Goal: Information Seeking & Learning: Learn about a topic

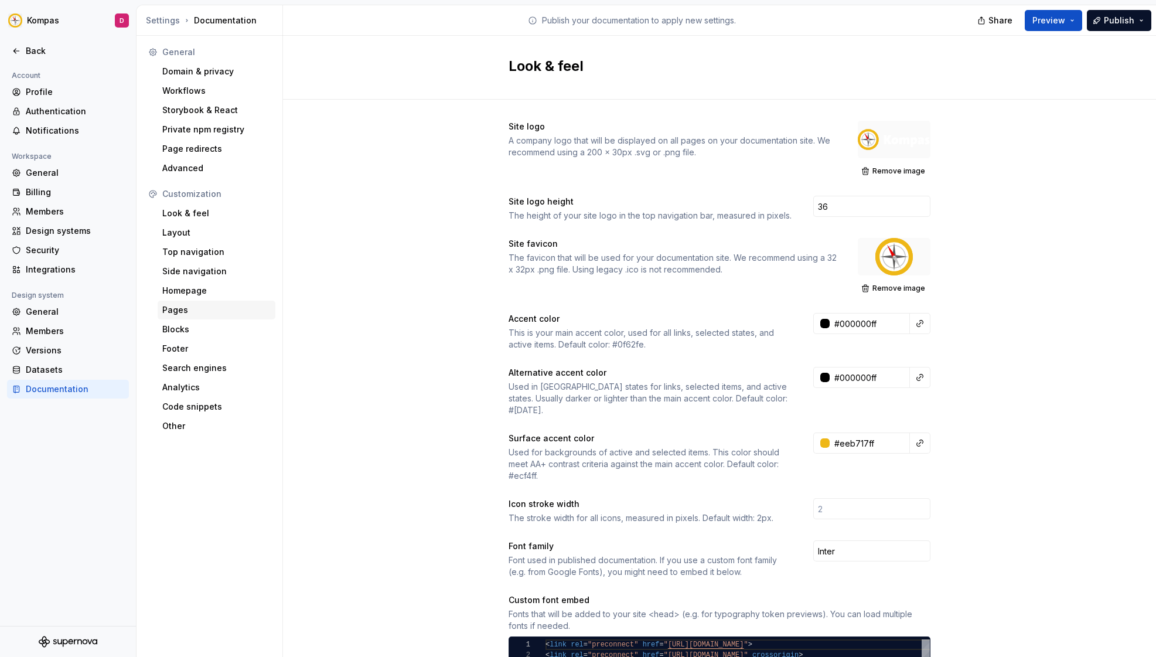
click at [189, 305] on div "Pages" at bounding box center [216, 310] width 108 height 12
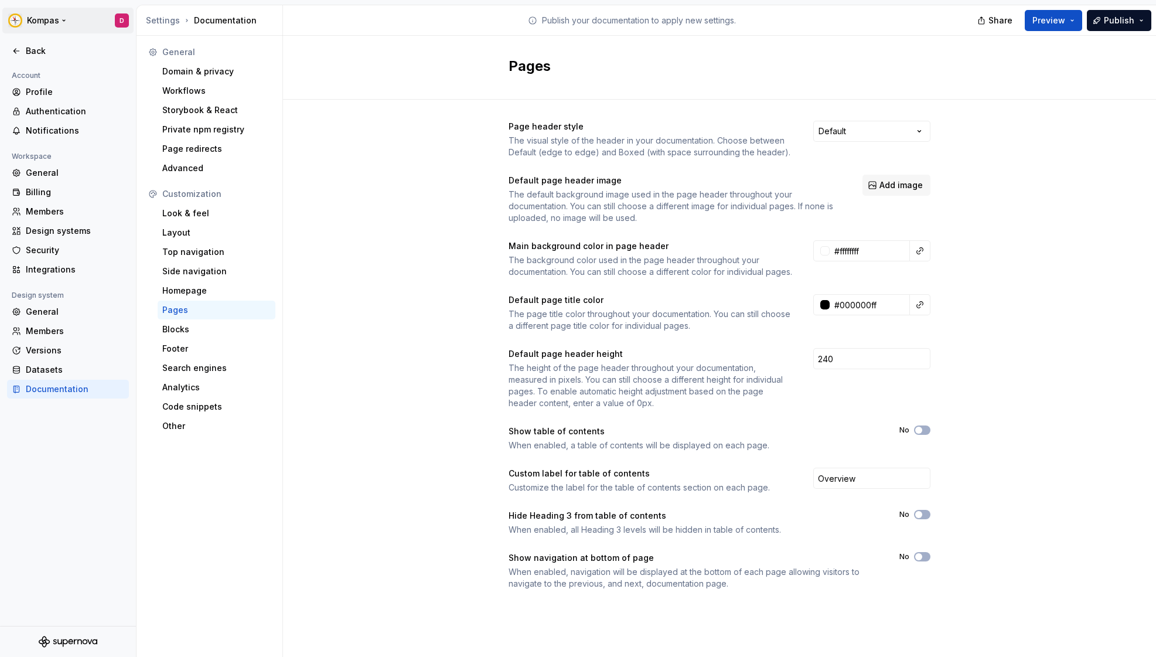
click at [23, 12] on html "Kompas D Back Account Profile Authentication Notifications Workspace General Bi…" at bounding box center [578, 328] width 1156 height 657
click at [57, 60] on div "[DOMAIN_NAME]" at bounding box center [89, 58] width 100 height 12
click at [213, 13] on html "Kompas D Back Account Profile Authentication Notifications Workspace General Bi…" at bounding box center [578, 328] width 1156 height 657
click at [217, 23] on div "Settings Documentation" at bounding box center [212, 21] width 132 height 12
click at [48, 21] on html "Kompas D Back Account Profile Authentication Notifications Workspace General Bi…" at bounding box center [578, 328] width 1156 height 657
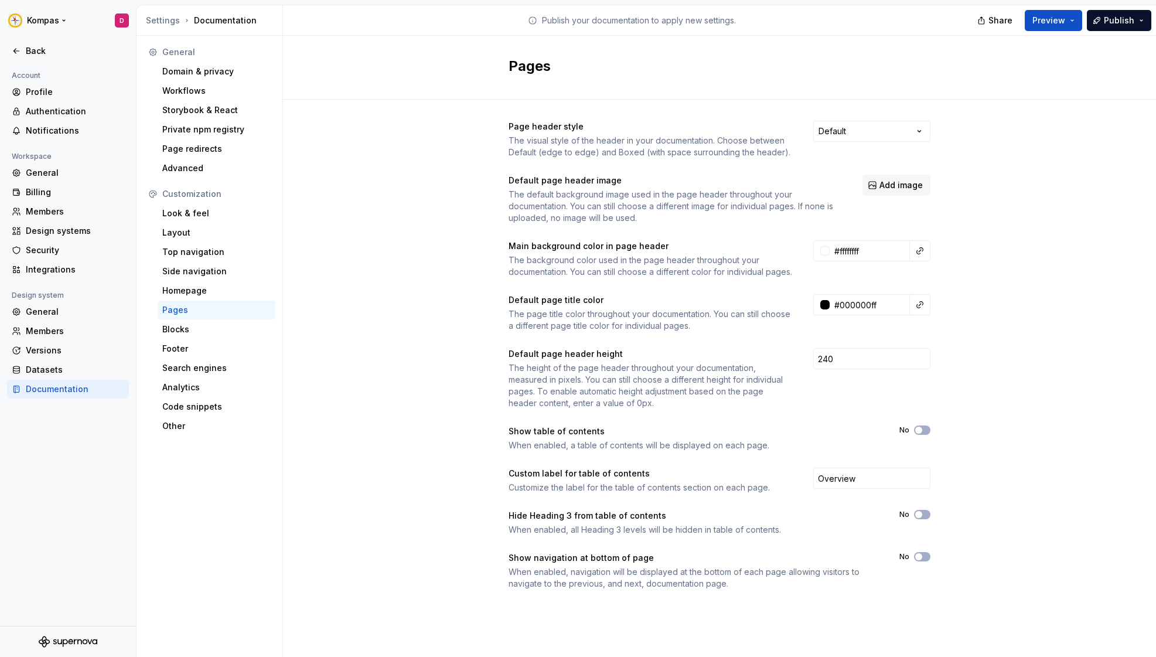
click at [47, 20] on html "Kompas D Back Account Profile Authentication Notifications Workspace General Bi…" at bounding box center [578, 328] width 1156 height 657
click at [67, 383] on div "Documentation" at bounding box center [75, 389] width 98 height 12
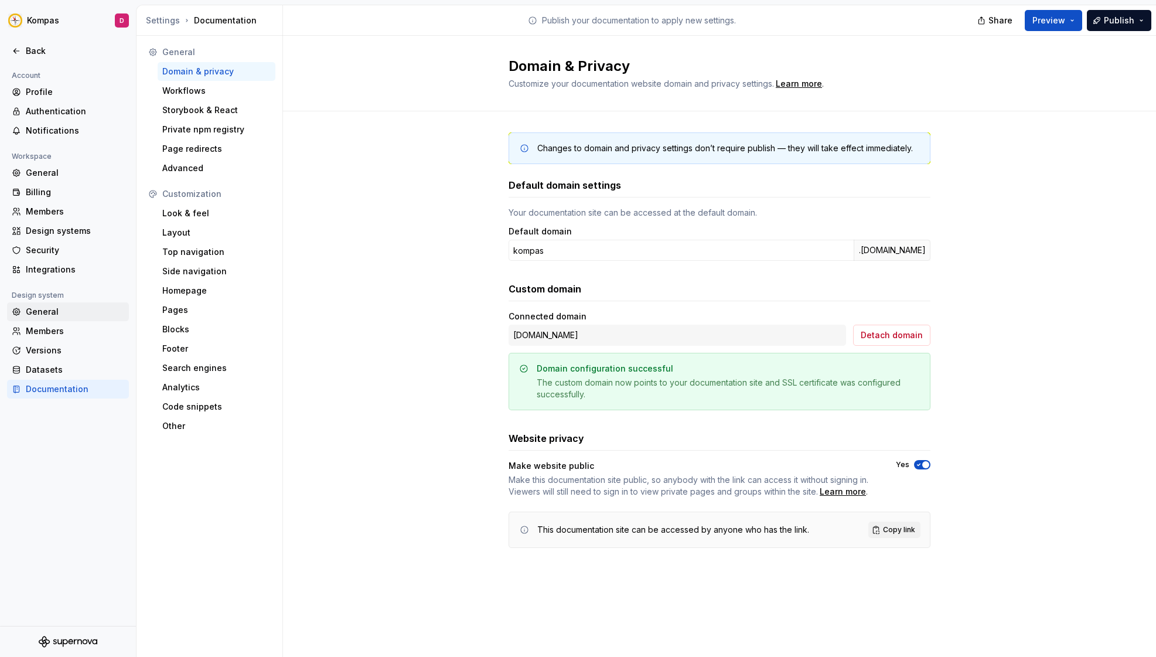
click at [69, 306] on div "General" at bounding box center [75, 312] width 98 height 12
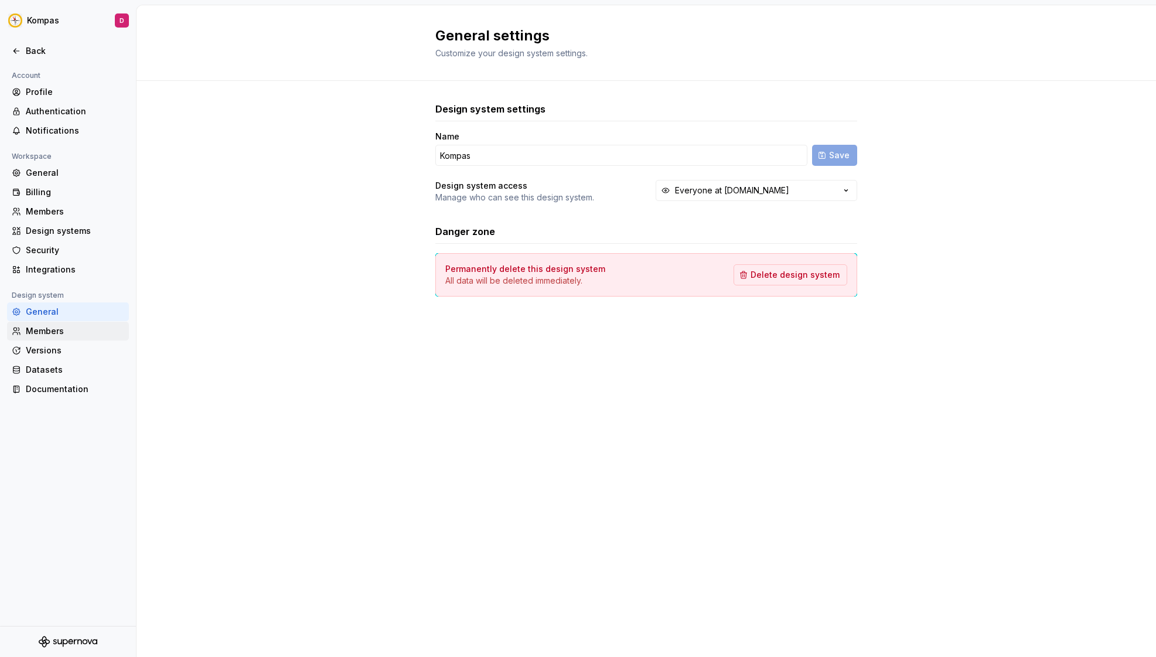
click at [70, 323] on div "Members" at bounding box center [68, 331] width 122 height 19
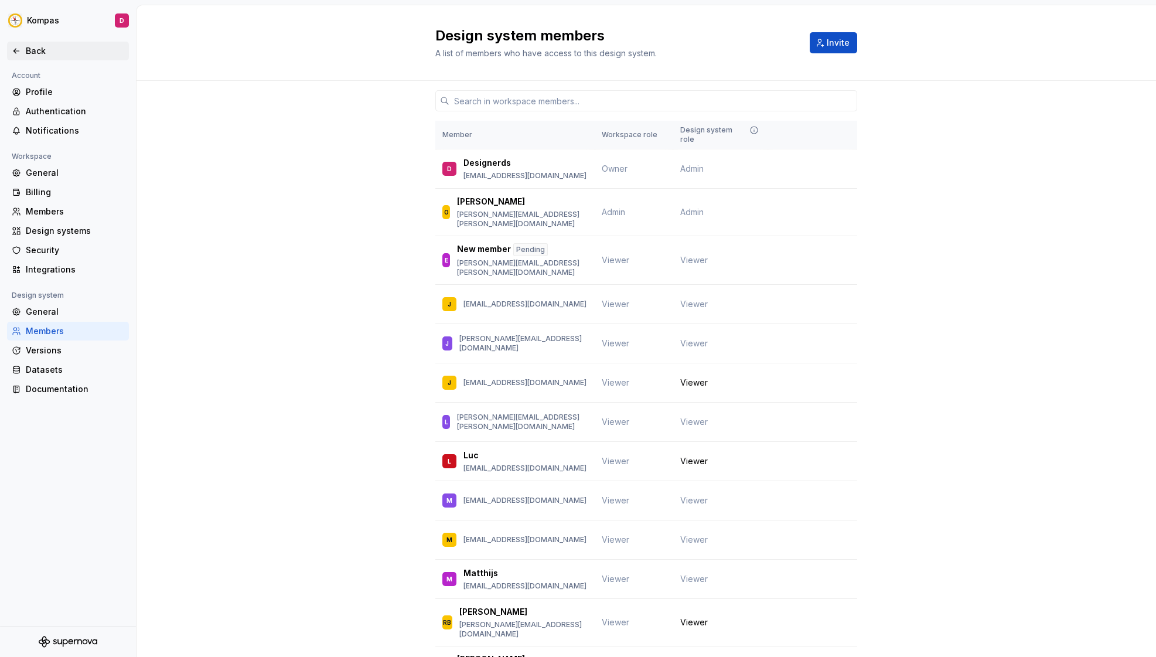
click at [33, 52] on div "Back" at bounding box center [75, 51] width 98 height 12
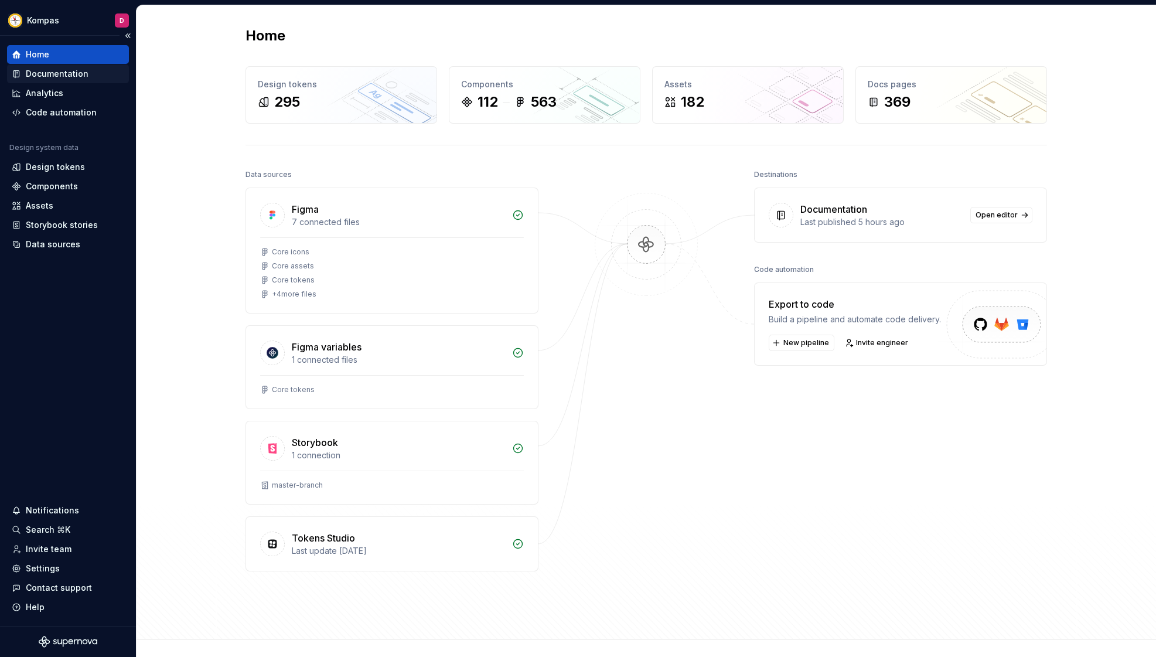
click at [101, 79] on div "Documentation" at bounding box center [68, 74] width 112 height 12
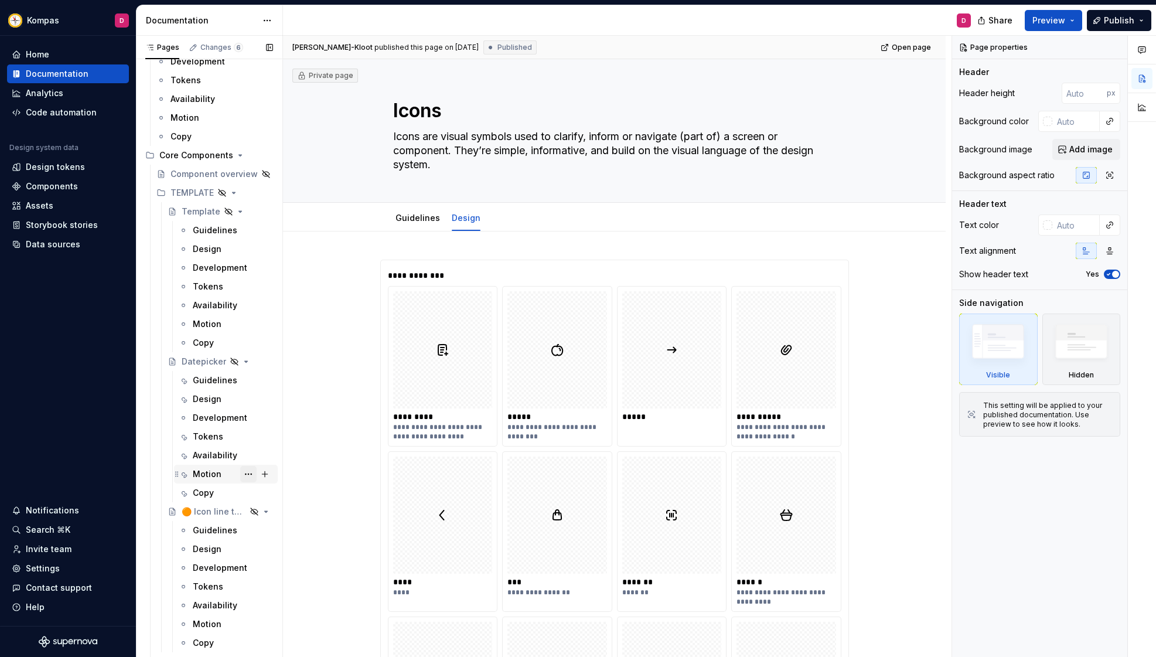
scroll to position [1824, 0]
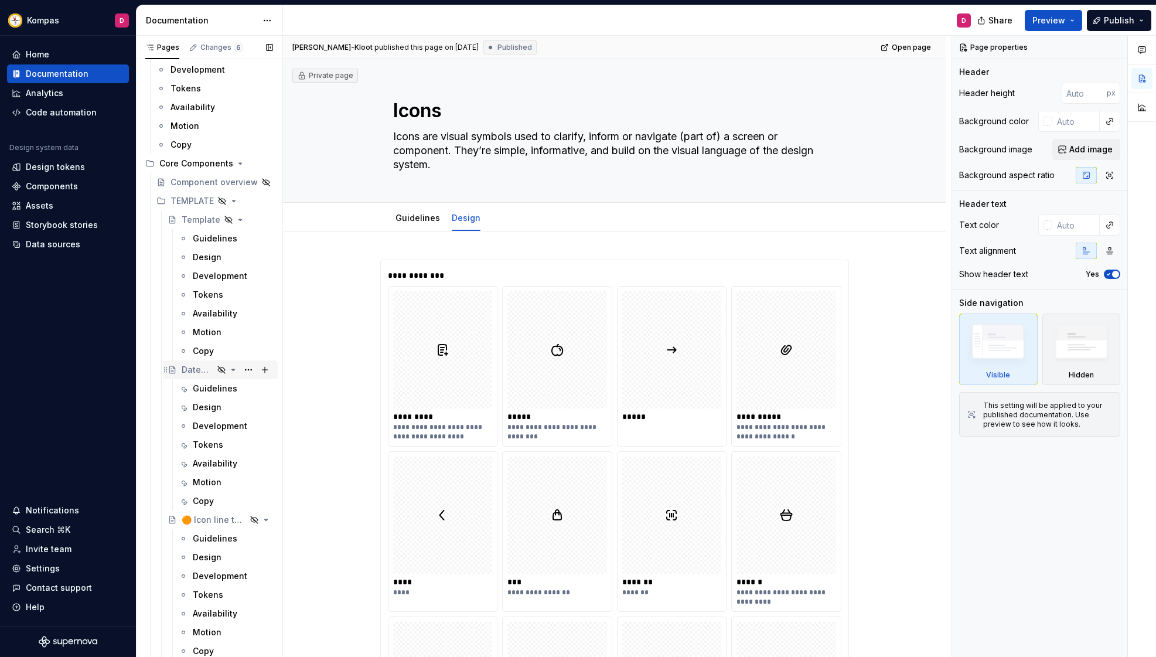
click at [202, 365] on div "Datepicker" at bounding box center [198, 370] width 32 height 12
click at [201, 390] on div "Guidelines" at bounding box center [215, 388] width 45 height 12
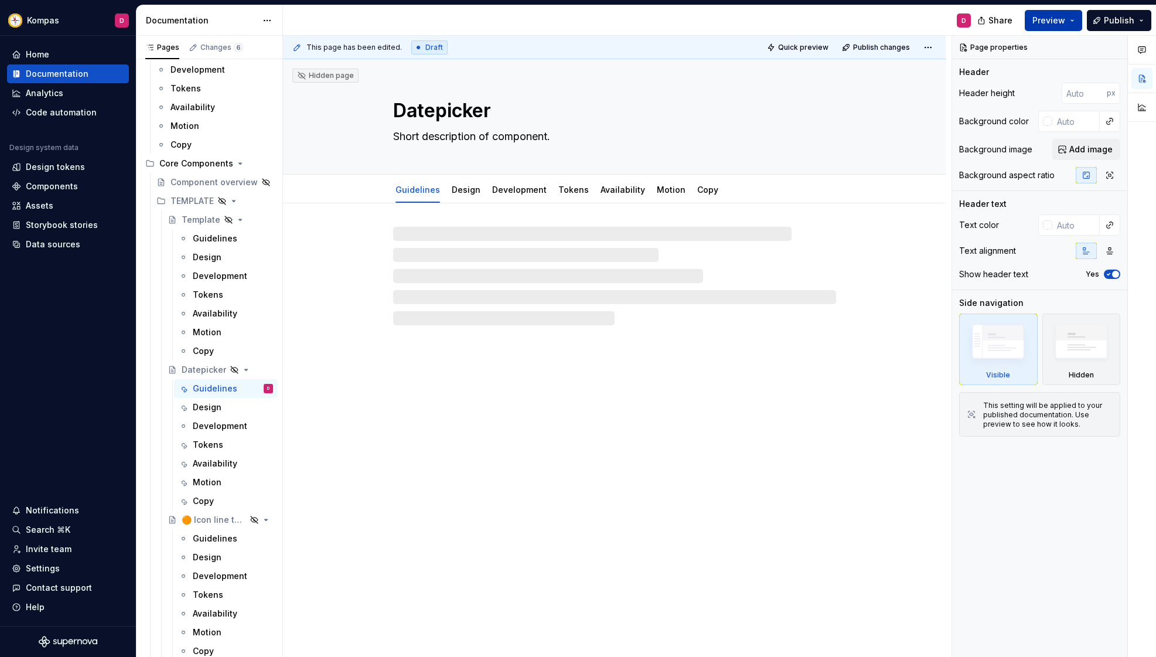
click at [1051, 22] on span "Preview" at bounding box center [1048, 21] width 33 height 12
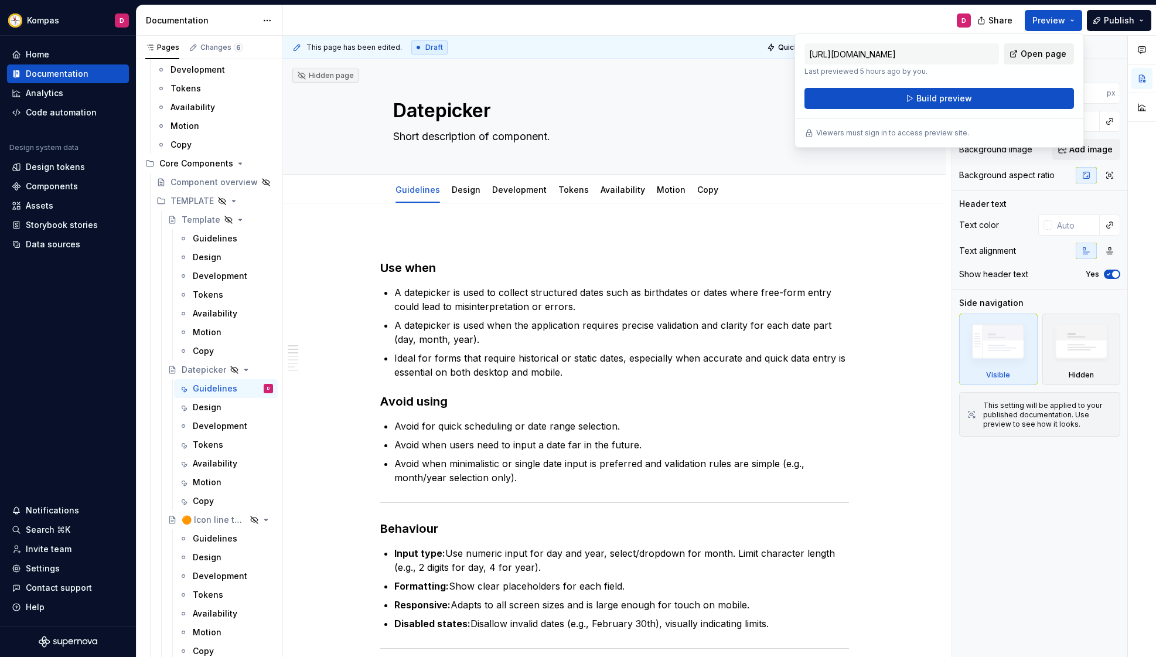
click at [1018, 56] on link "Open page" at bounding box center [1038, 53] width 70 height 21
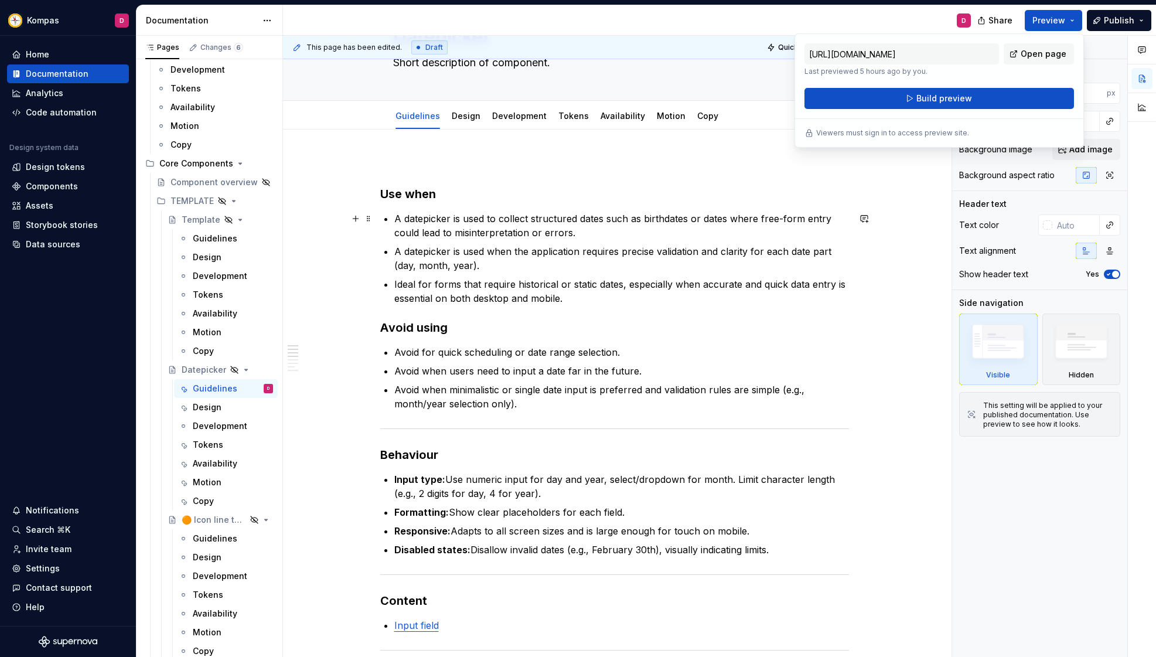
scroll to position [77, 0]
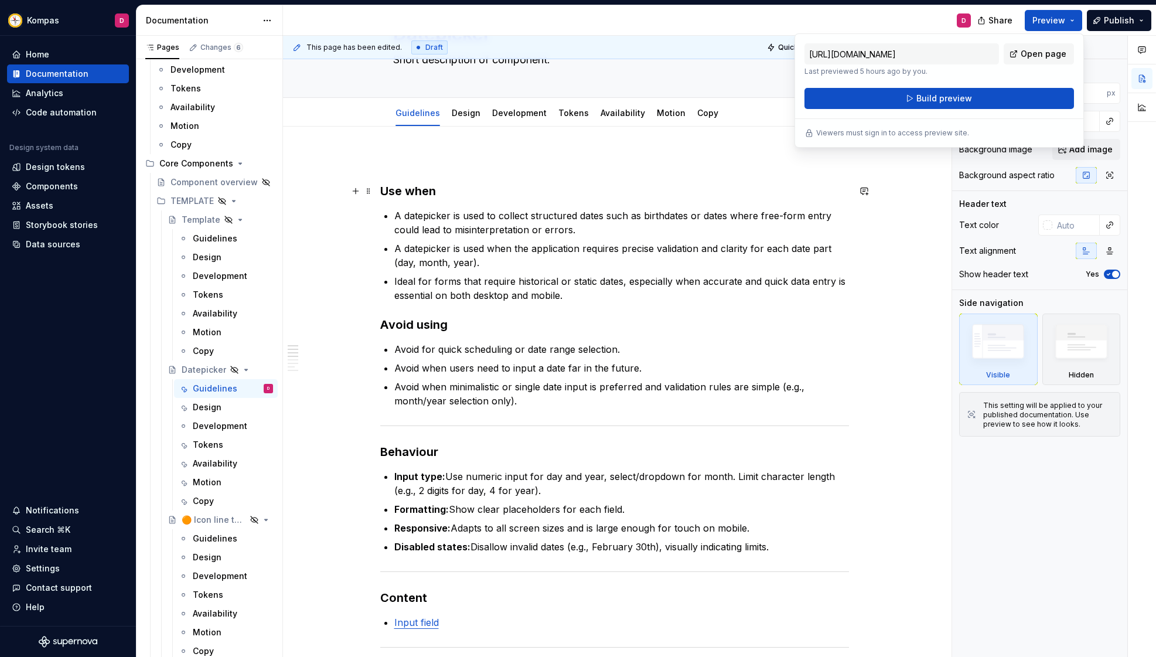
click at [388, 187] on h3 "Use when" at bounding box center [614, 191] width 469 height 16
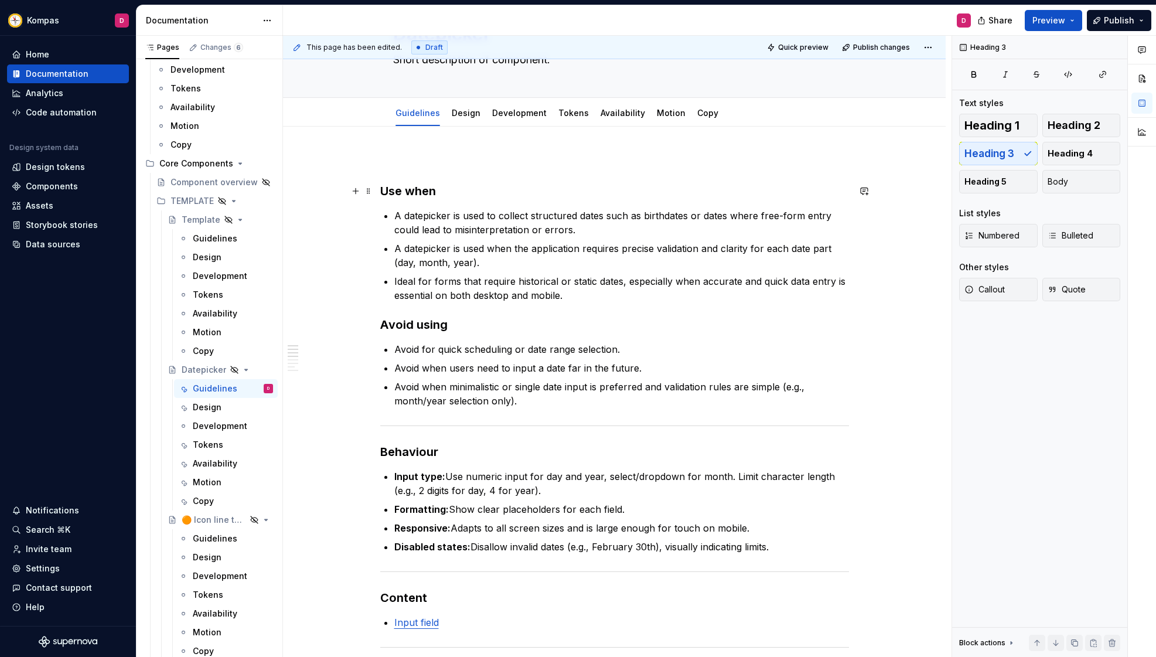
click at [383, 190] on h3 "Use when" at bounding box center [614, 191] width 469 height 16
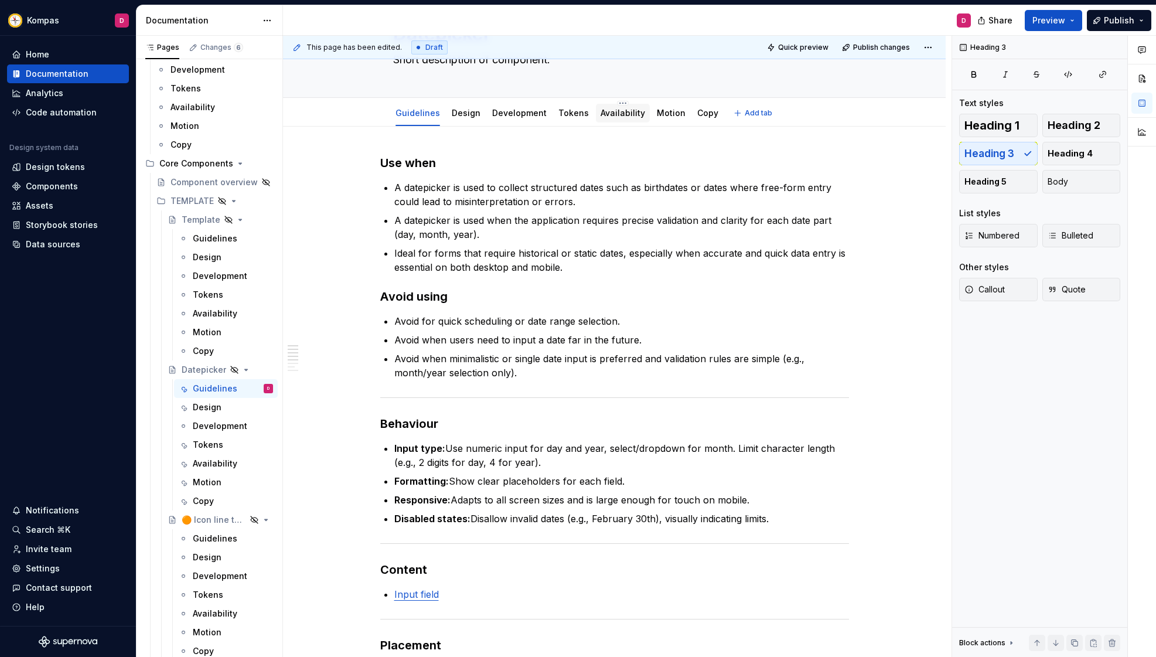
click at [625, 109] on link "Availability" at bounding box center [622, 113] width 45 height 10
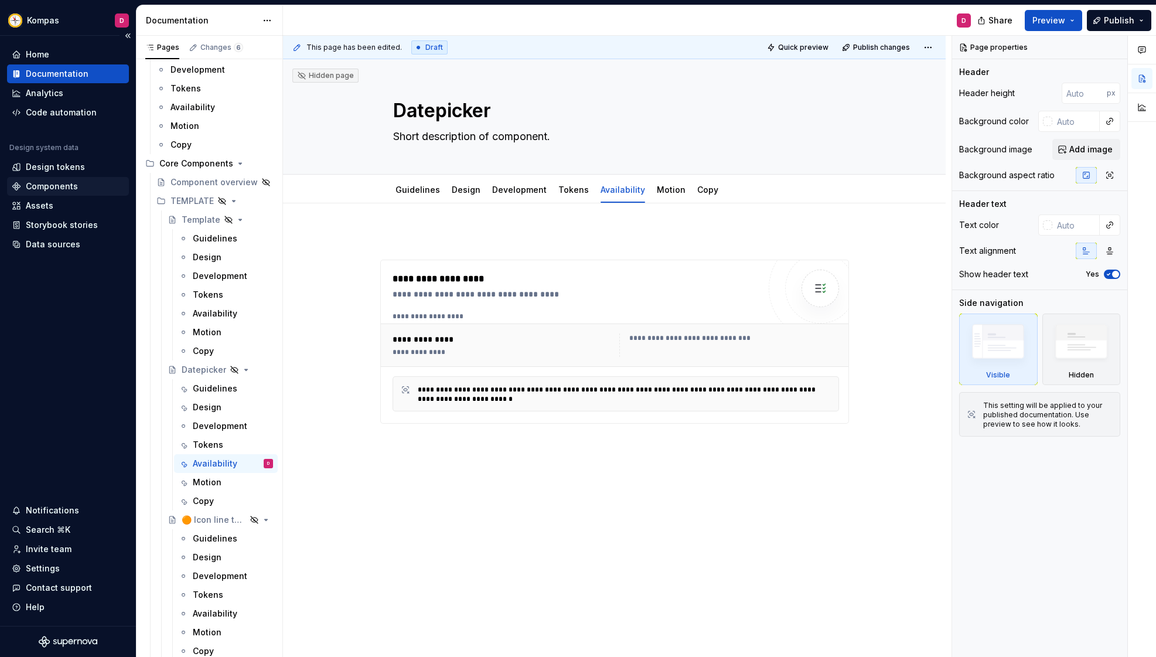
click at [54, 187] on div "Components" at bounding box center [52, 186] width 52 height 12
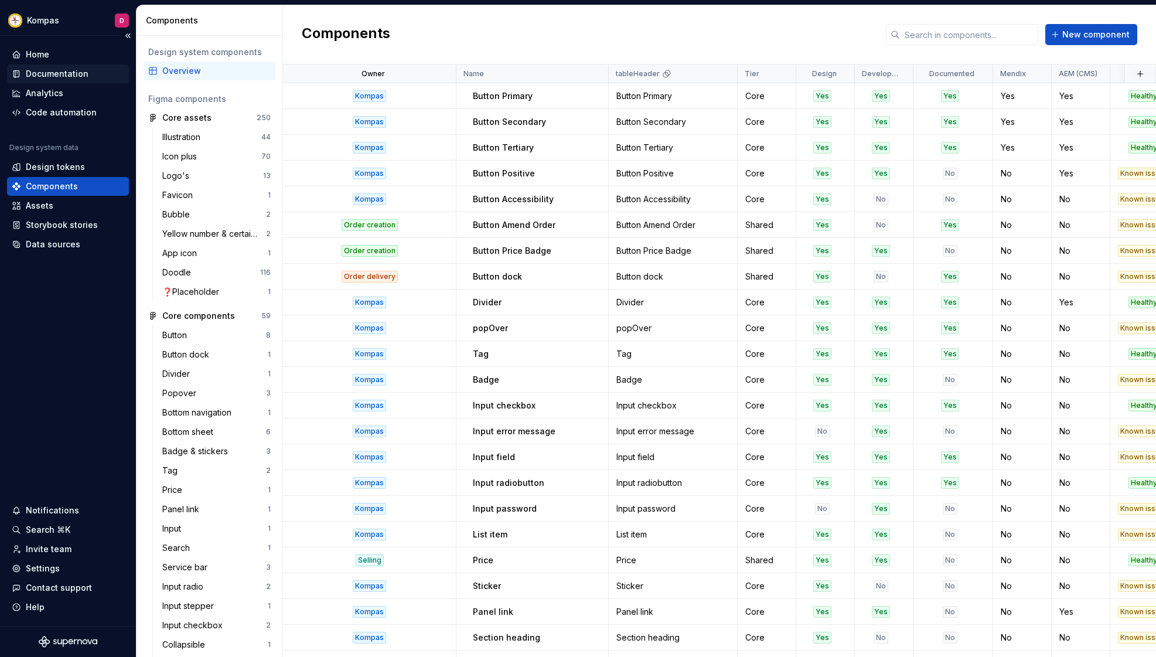
click at [62, 77] on div "Documentation" at bounding box center [57, 74] width 63 height 12
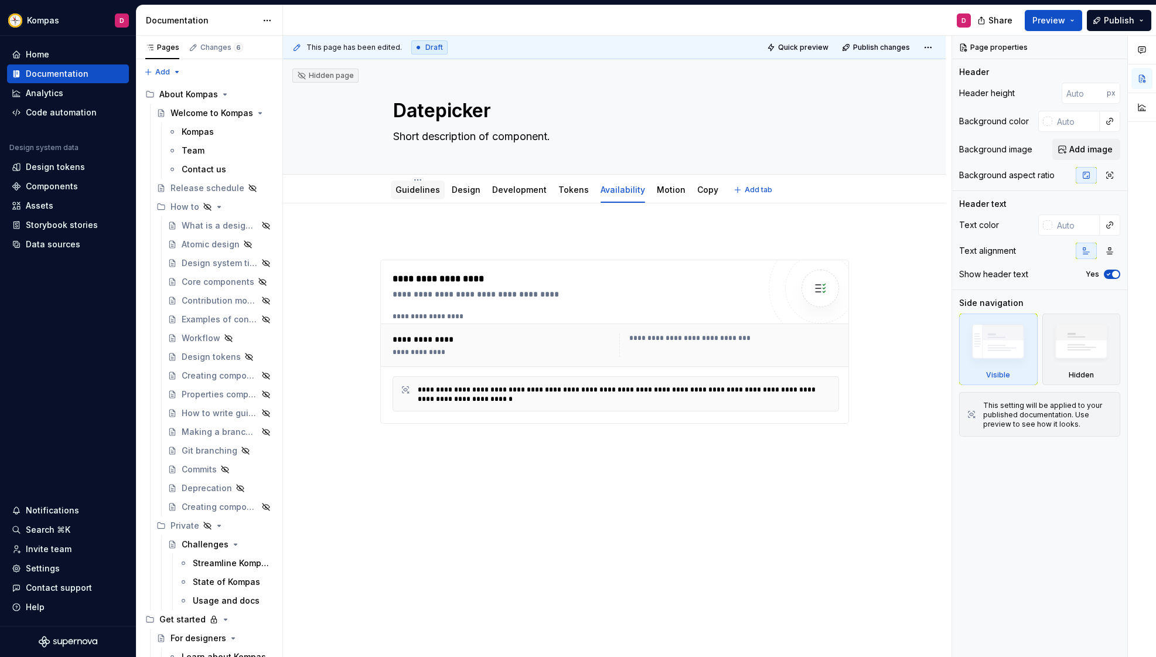
click at [412, 191] on link "Guidelines" at bounding box center [417, 190] width 45 height 10
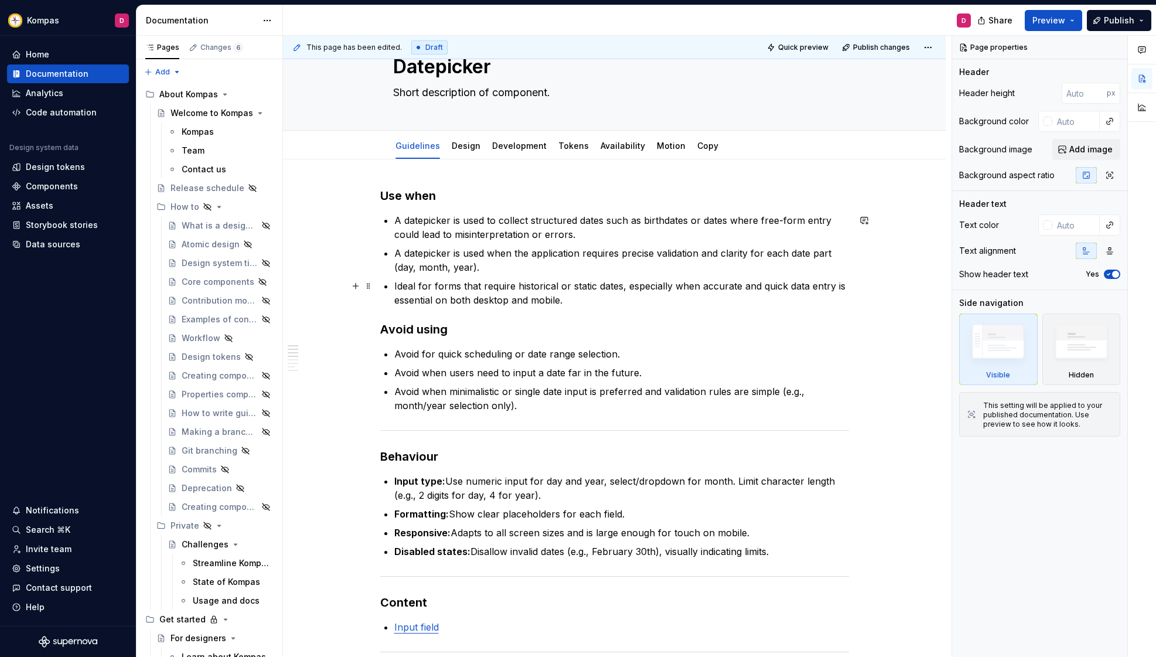
scroll to position [49, 0]
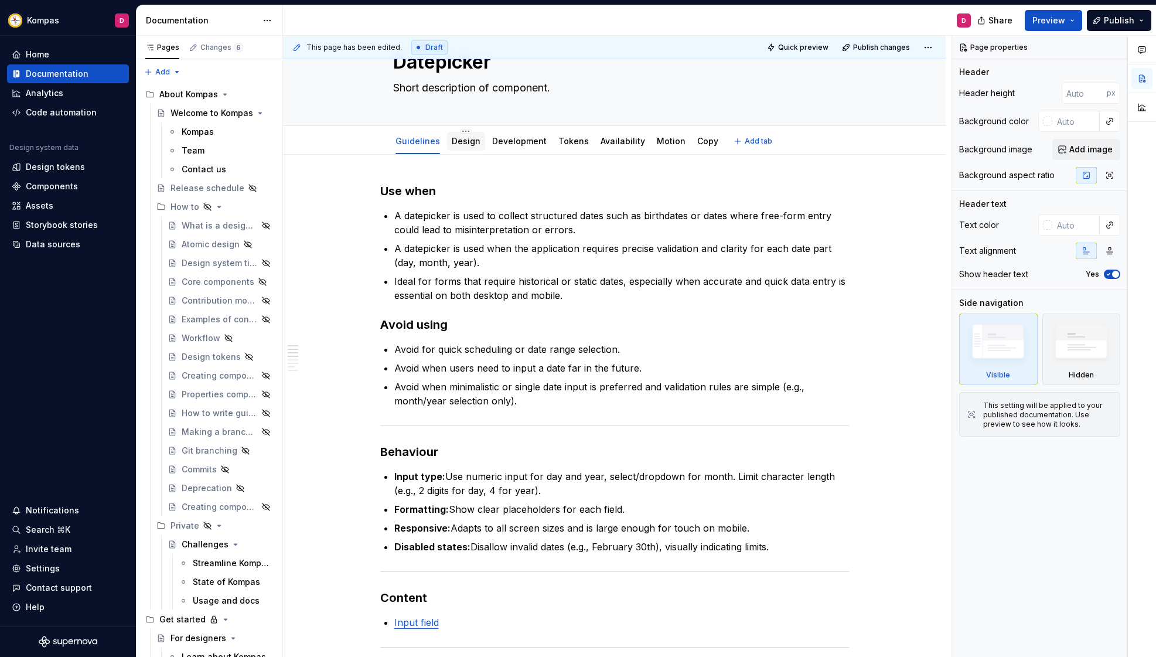
click at [472, 145] on link "Design" at bounding box center [466, 141] width 29 height 10
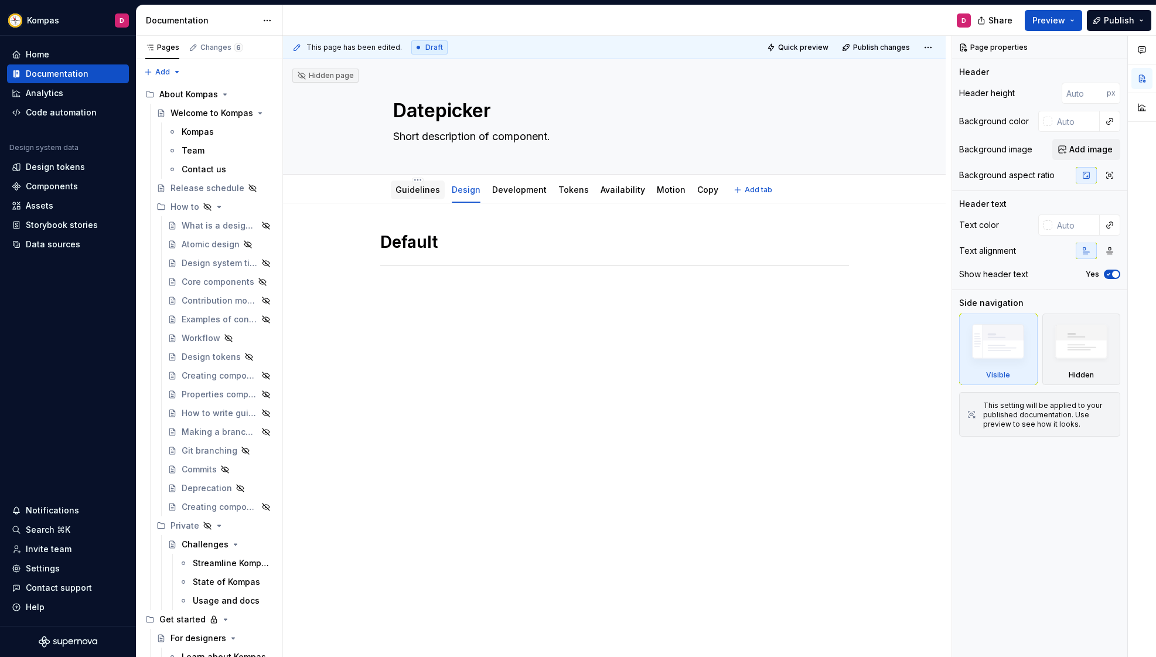
click at [404, 193] on link "Guidelines" at bounding box center [417, 190] width 45 height 10
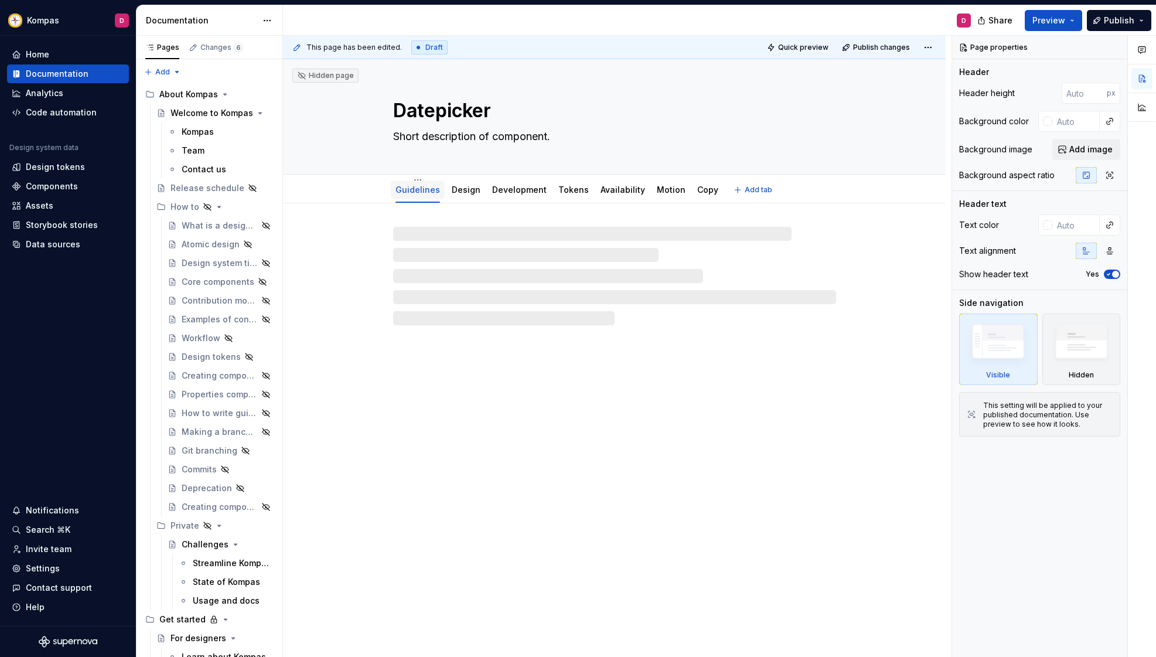
type textarea "*"
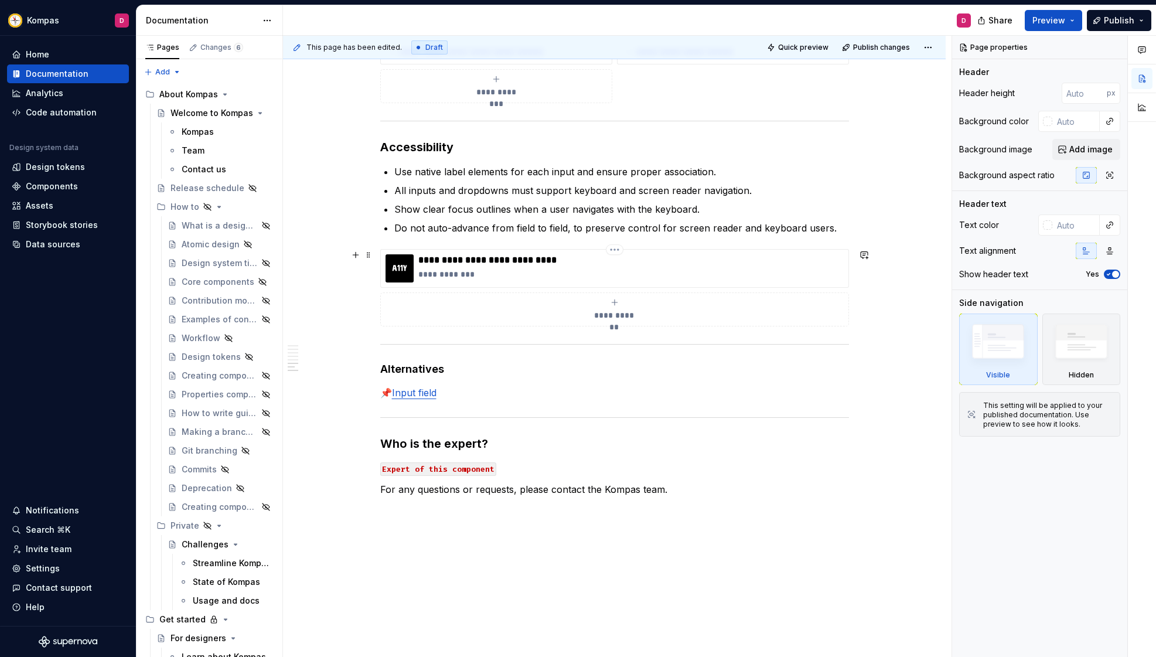
scroll to position [1168, 0]
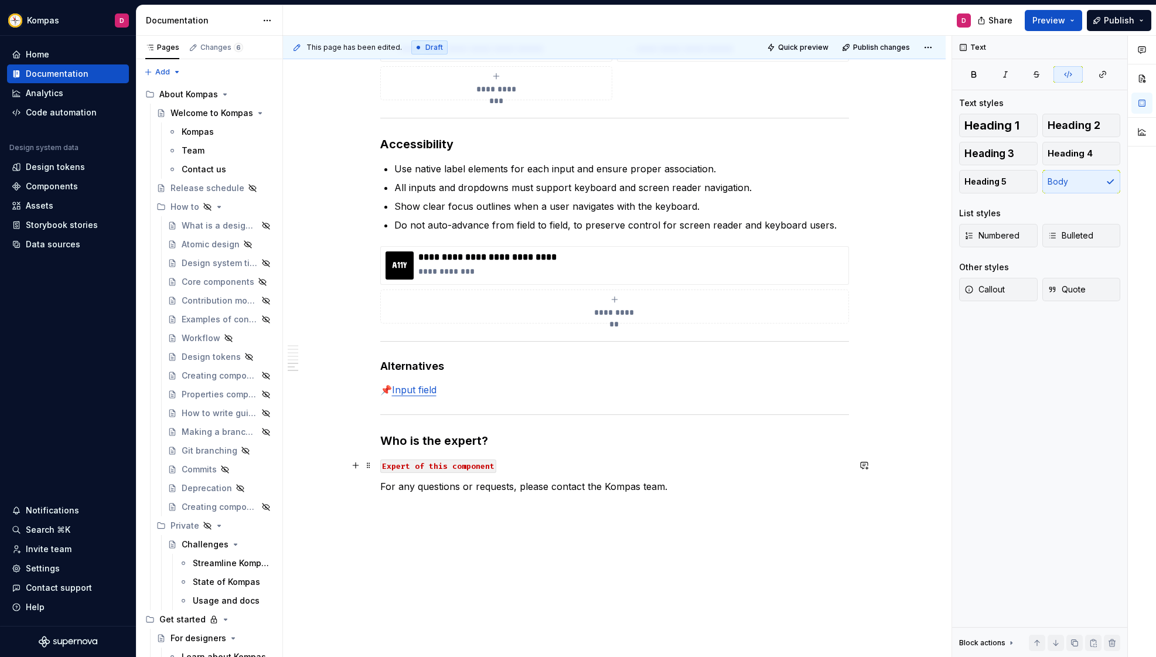
click at [520, 463] on p "Expert of this component" at bounding box center [614, 465] width 469 height 14
drag, startPoint x: 529, startPoint y: 460, endPoint x: 385, endPoint y: 460, distance: 143.5
click at [384, 460] on p "Expert of this component" at bounding box center [614, 465] width 469 height 14
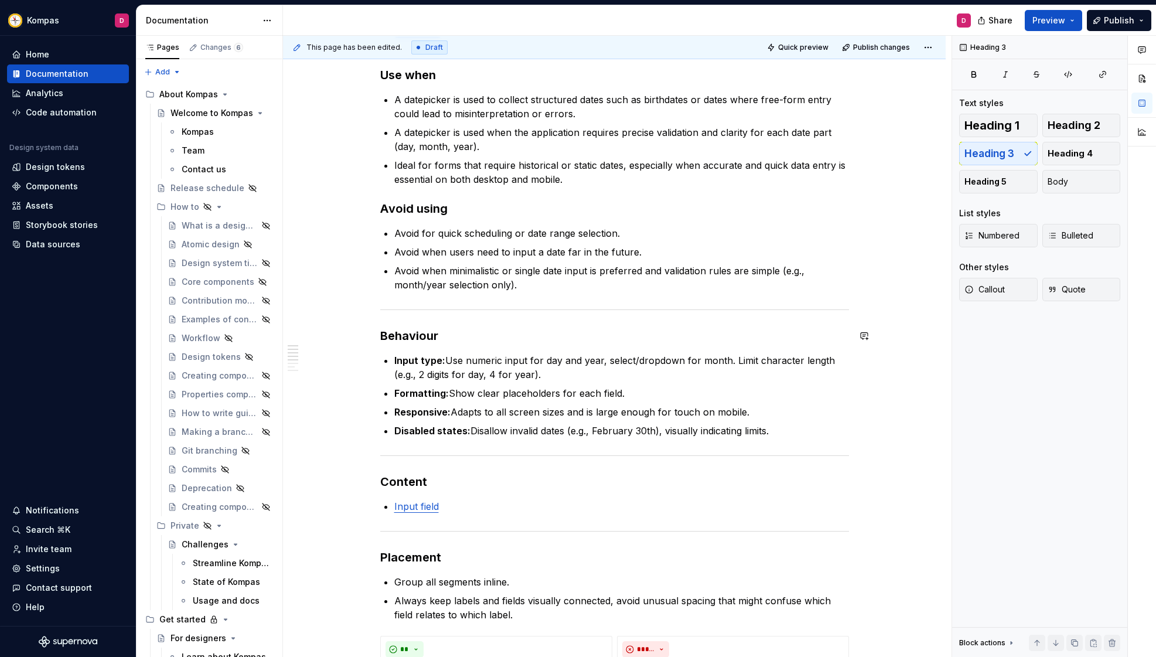
scroll to position [0, 0]
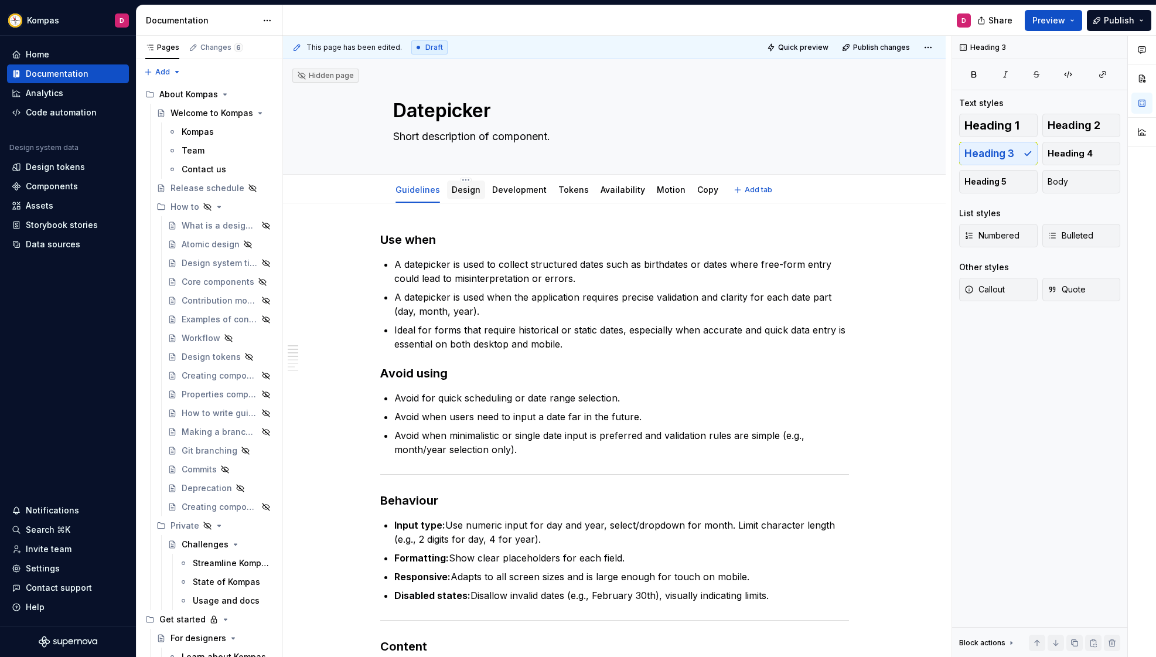
click at [473, 192] on link "Design" at bounding box center [466, 190] width 29 height 10
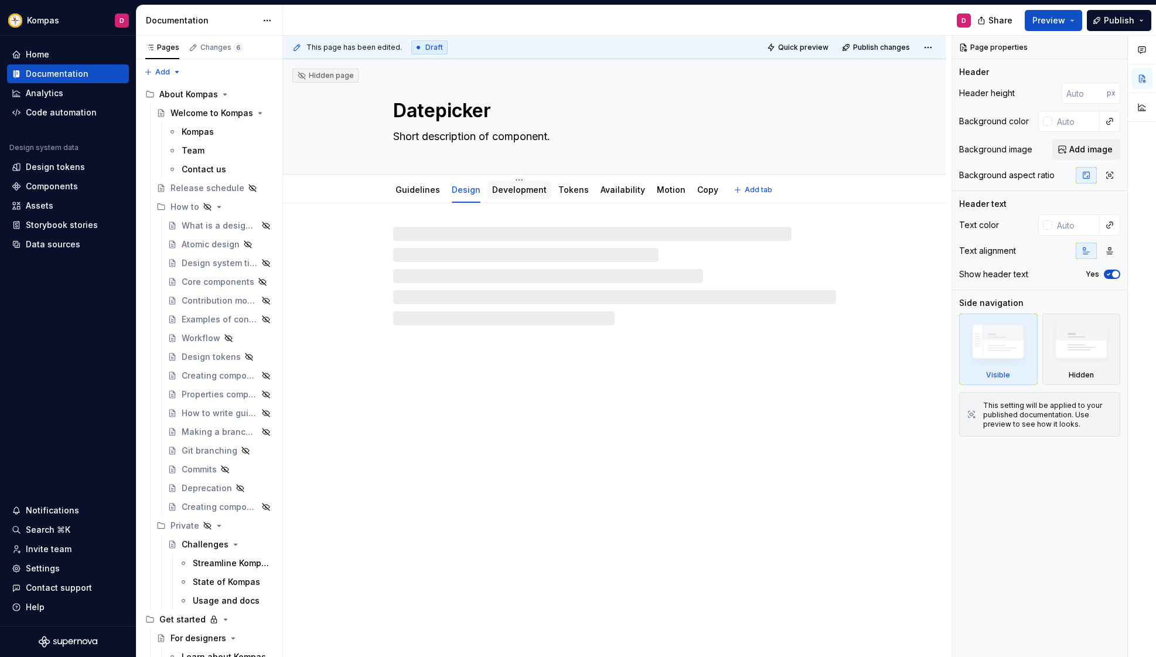
click at [517, 191] on link "Development" at bounding box center [519, 190] width 54 height 10
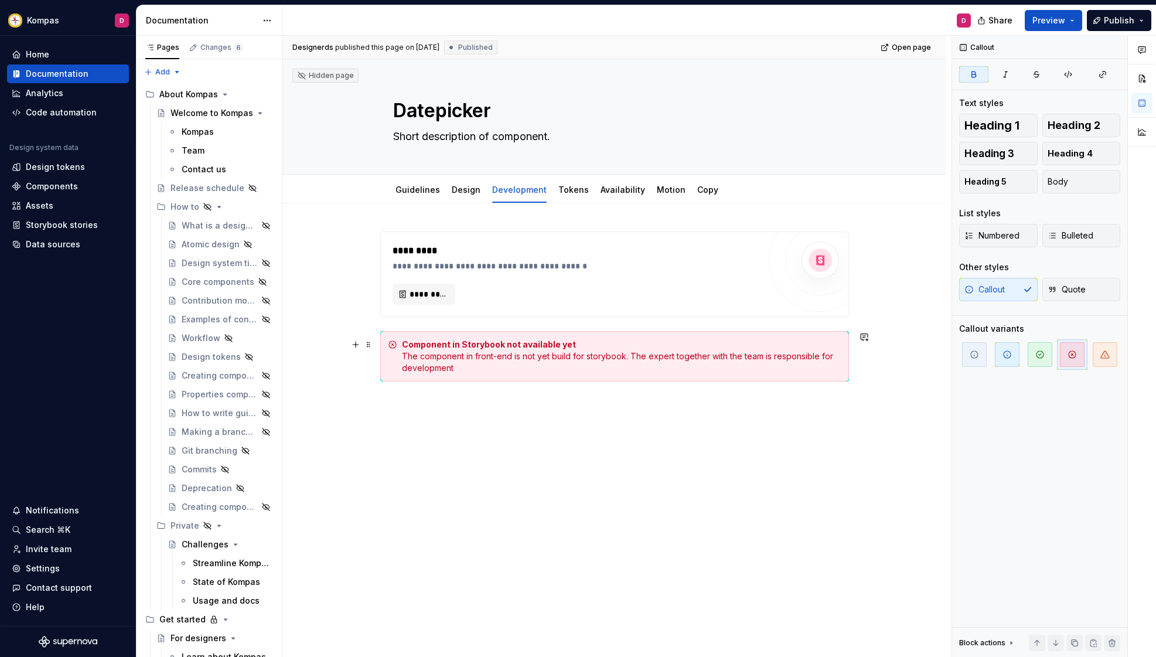
click at [685, 332] on div "Component in Storybook not available yet The component in front-end is not yet …" at bounding box center [614, 356] width 469 height 50
click at [573, 195] on div "Tokens" at bounding box center [573, 190] width 30 height 14
click at [564, 190] on link "Tokens" at bounding box center [573, 190] width 30 height 10
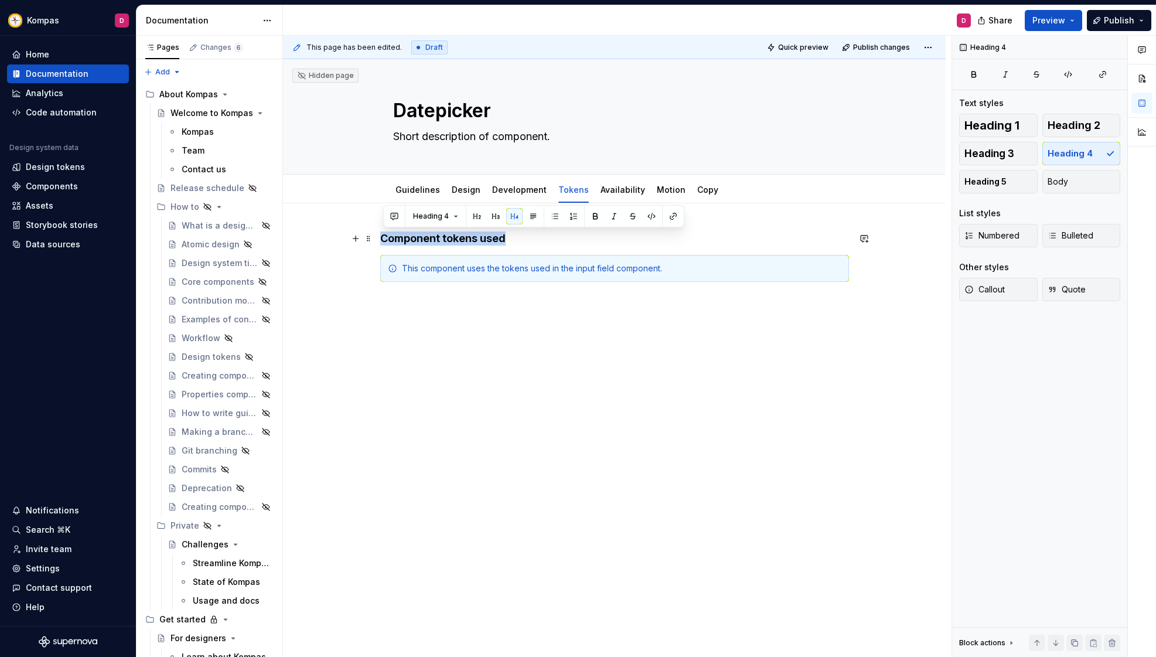
drag, startPoint x: 384, startPoint y: 237, endPoint x: 518, endPoint y: 237, distance: 134.1
click at [518, 237] on h4 "Component tokens used" at bounding box center [614, 238] width 469 height 14
click at [369, 233] on span at bounding box center [368, 238] width 9 height 16
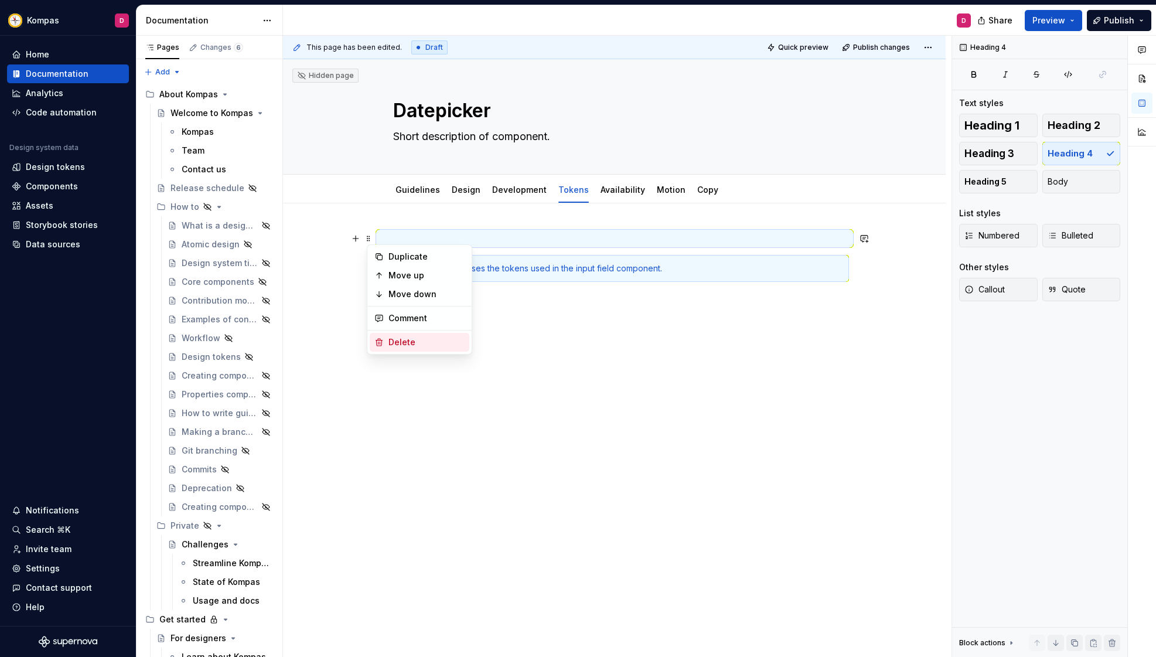
click at [412, 340] on div "Delete" at bounding box center [426, 342] width 76 height 12
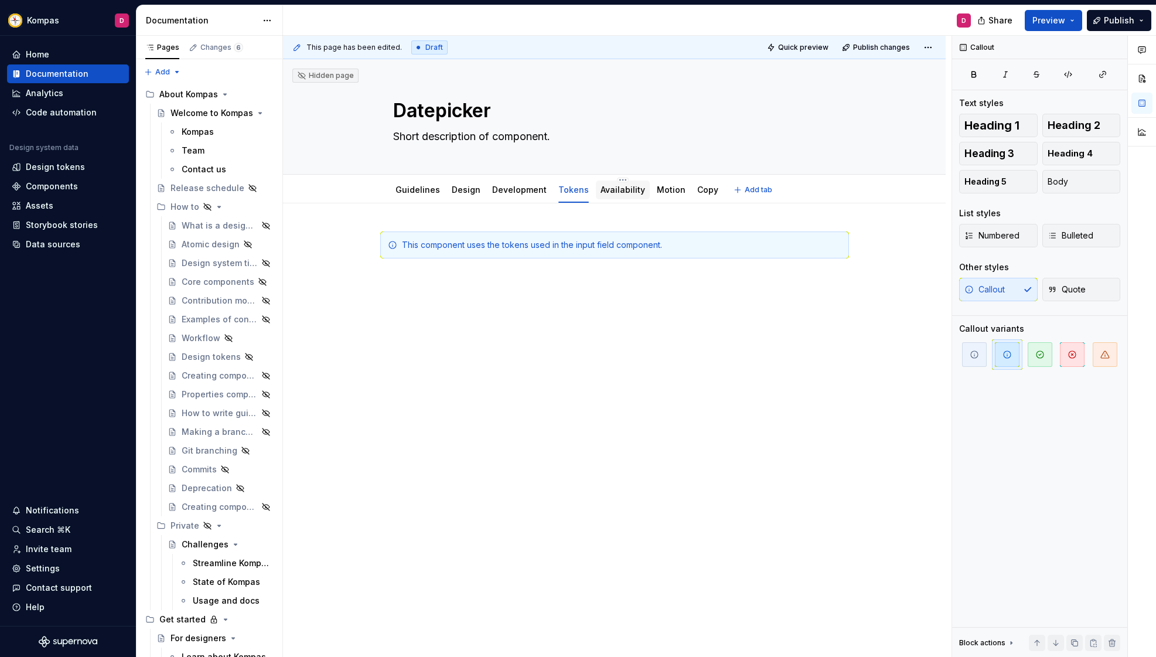
click at [626, 187] on link "Availability" at bounding box center [622, 190] width 45 height 10
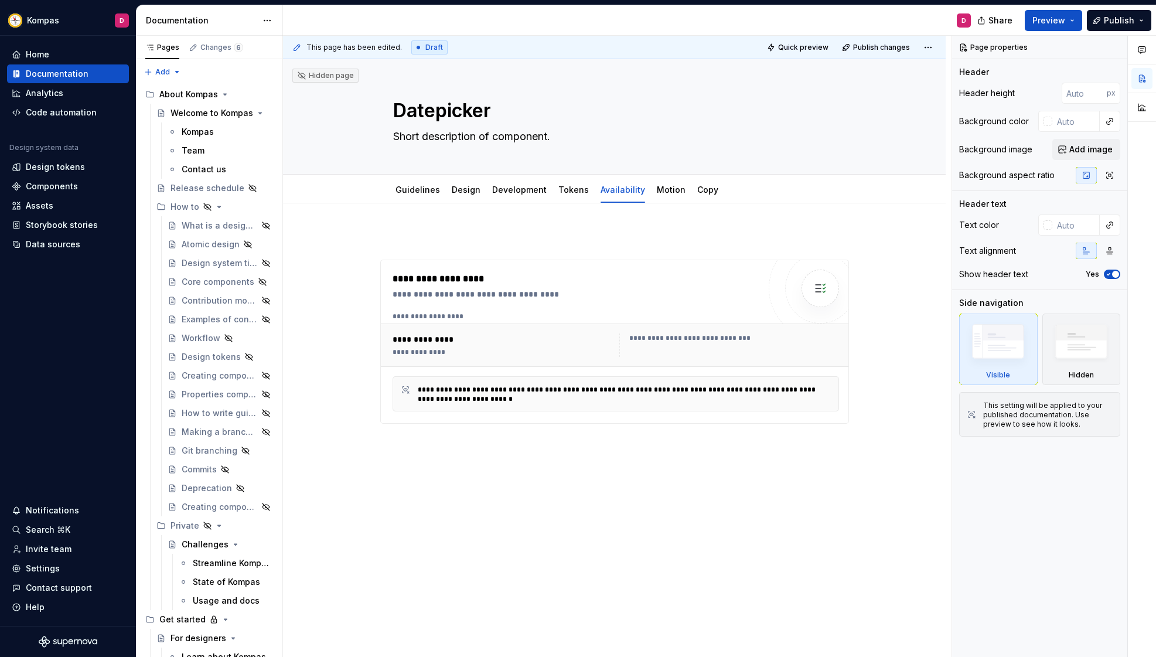
click at [405, 226] on div "**********" at bounding box center [614, 418] width 662 height 431
click at [372, 240] on span at bounding box center [368, 238] width 9 height 16
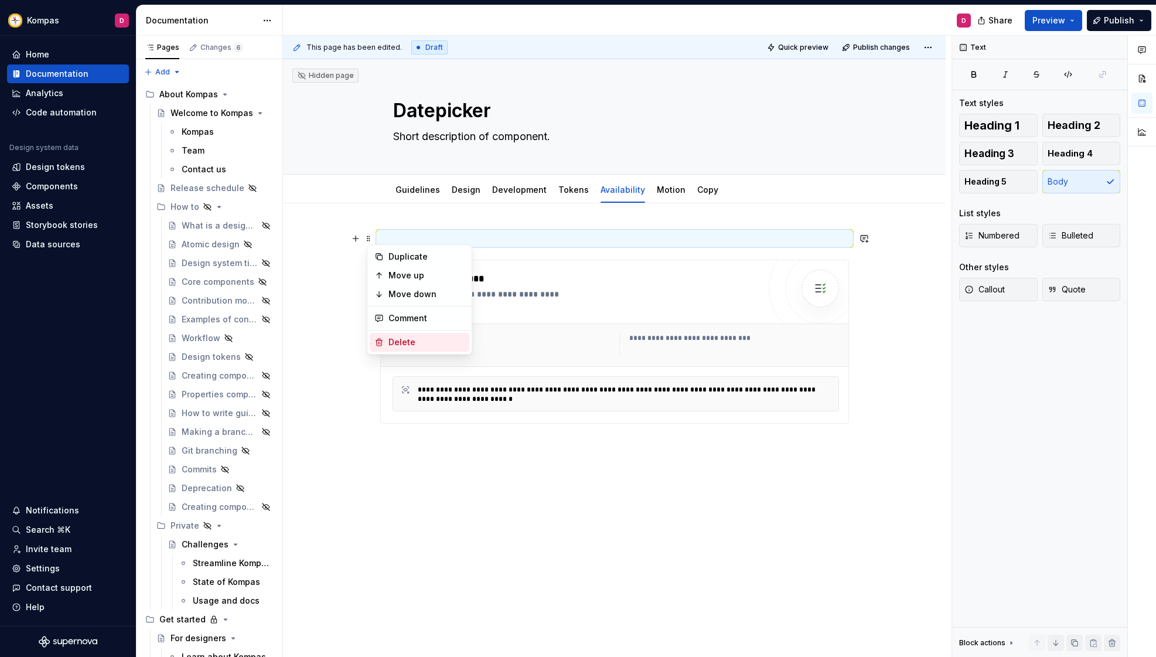
click at [411, 344] on div "Delete" at bounding box center [426, 342] width 76 height 12
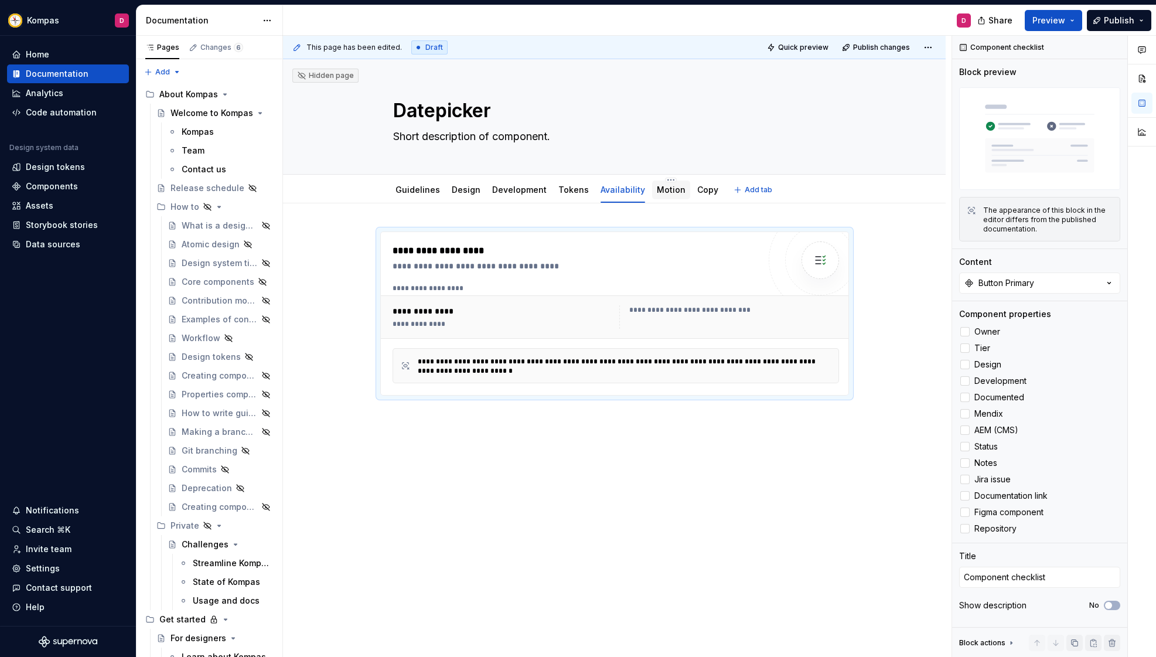
click at [657, 185] on link "Motion" at bounding box center [671, 190] width 29 height 10
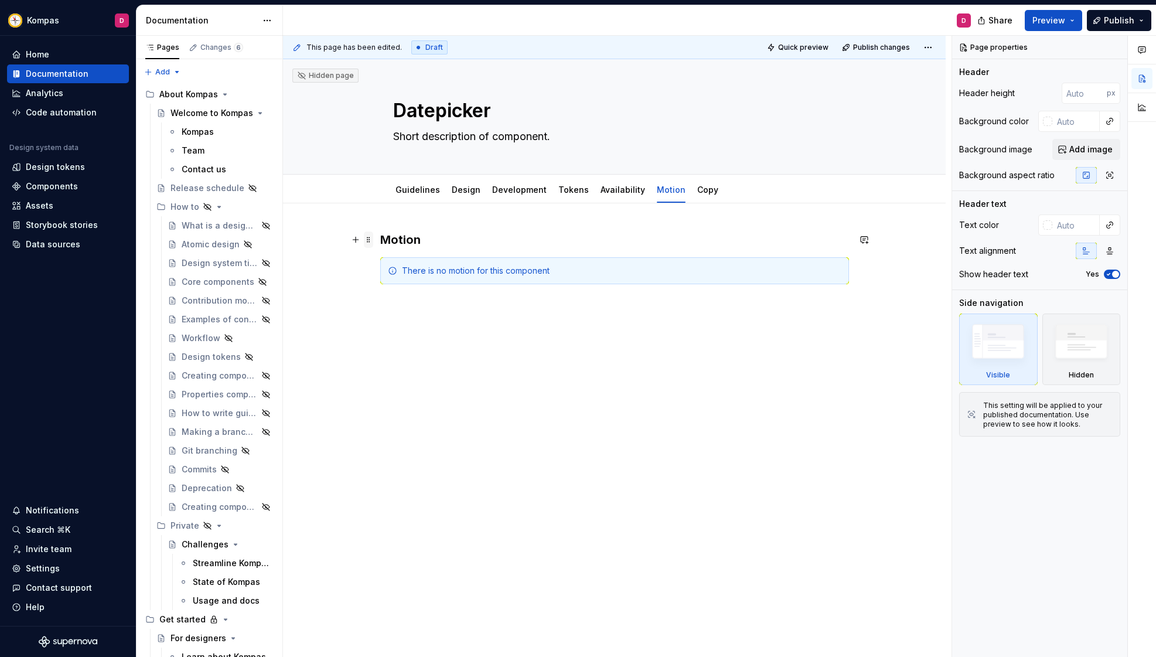
click at [371, 241] on span at bounding box center [368, 239] width 9 height 16
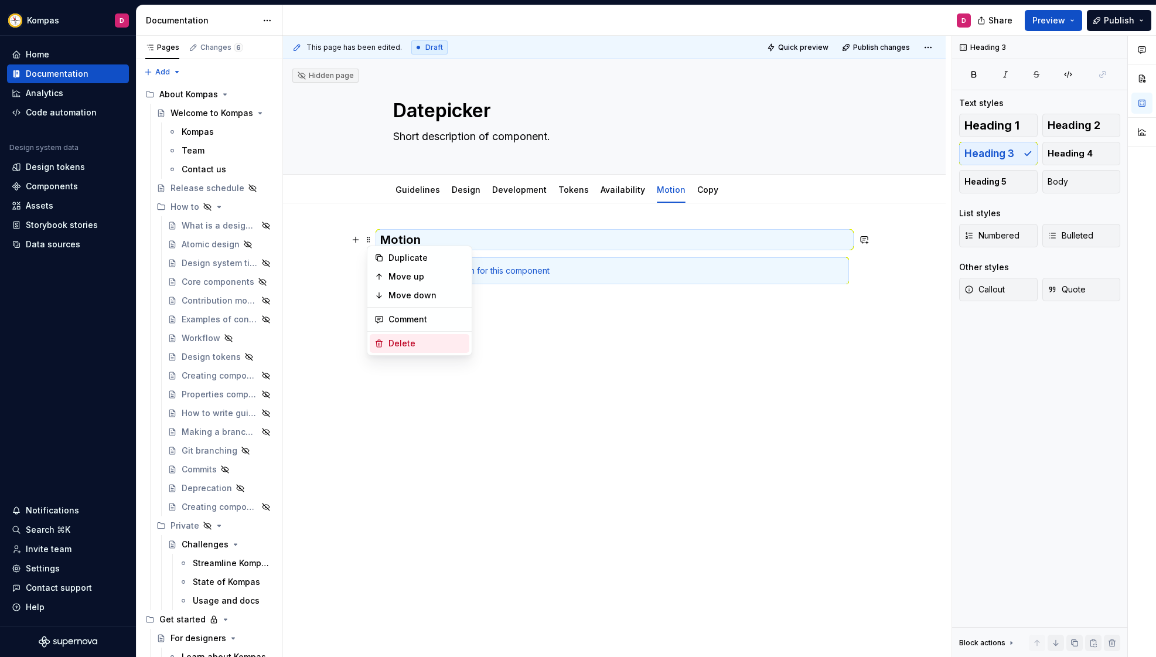
click at [423, 344] on div "Delete" at bounding box center [426, 343] width 76 height 12
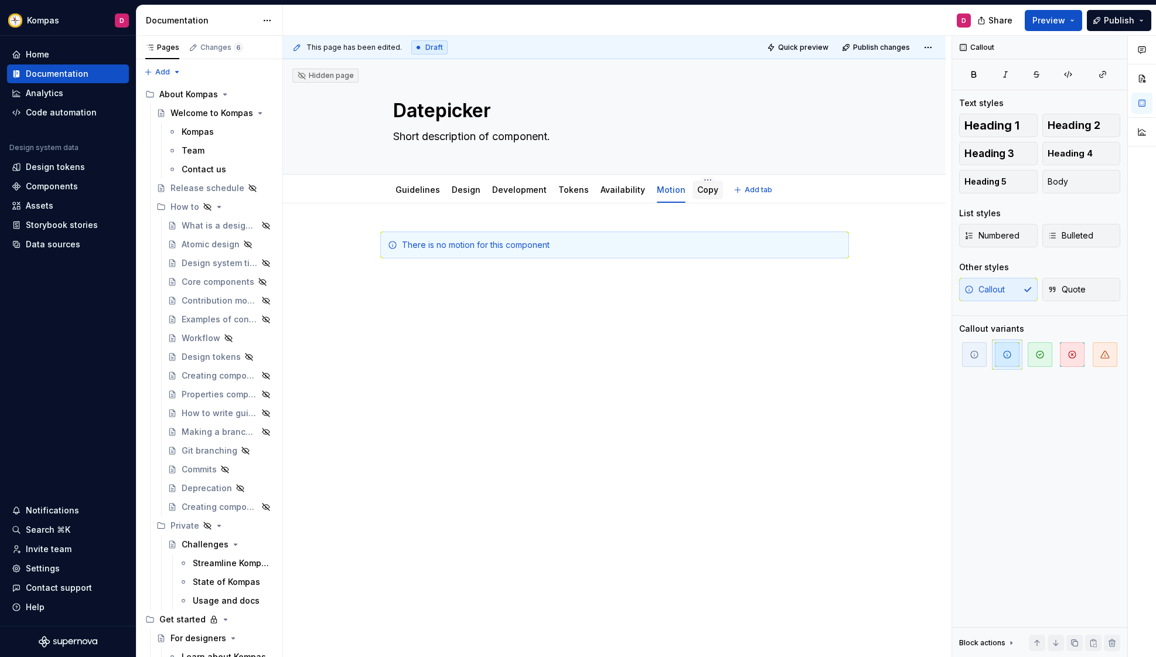
click at [697, 193] on link "Copy" at bounding box center [707, 190] width 21 height 10
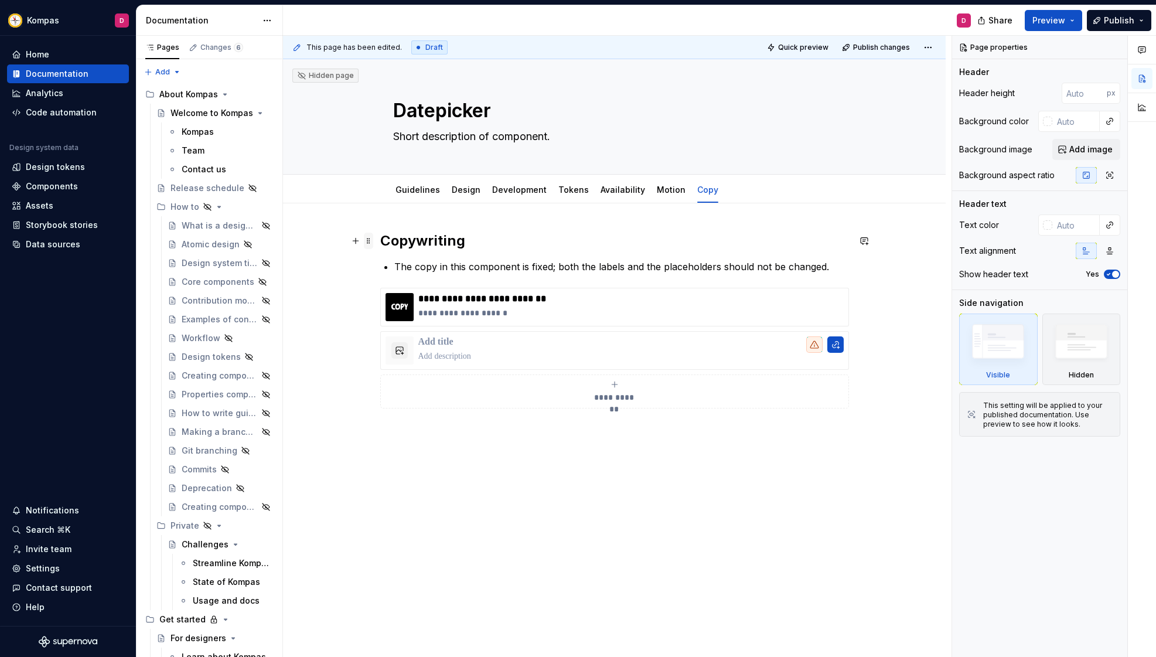
click at [372, 240] on span at bounding box center [368, 241] width 9 height 16
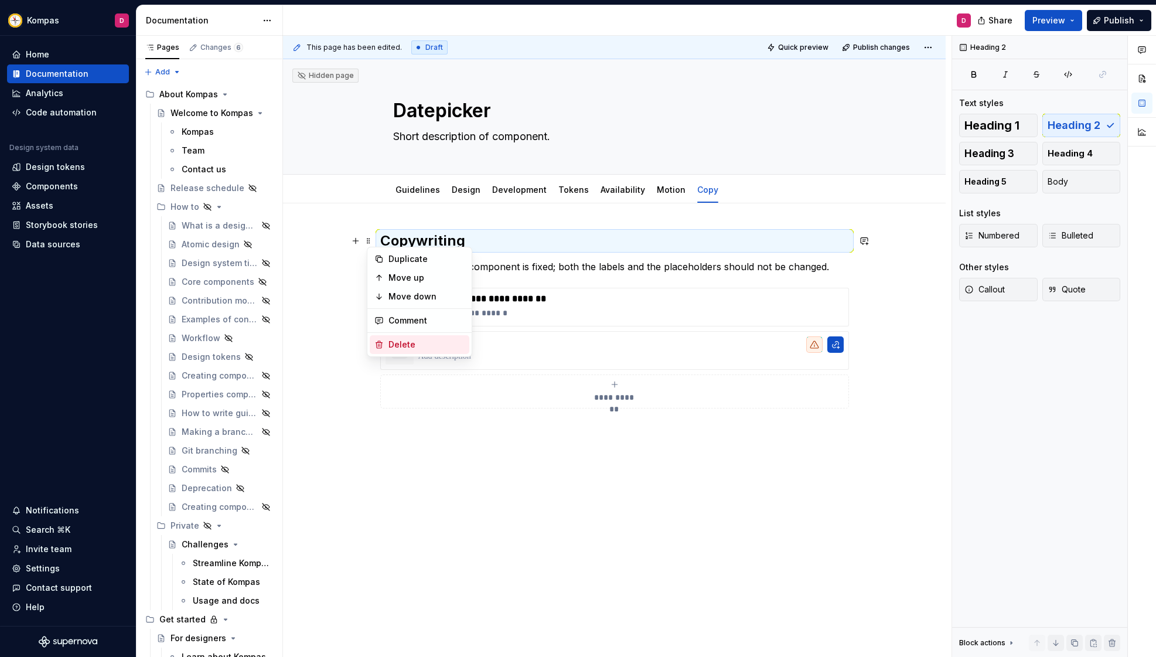
click at [435, 347] on div "Delete" at bounding box center [426, 345] width 76 height 12
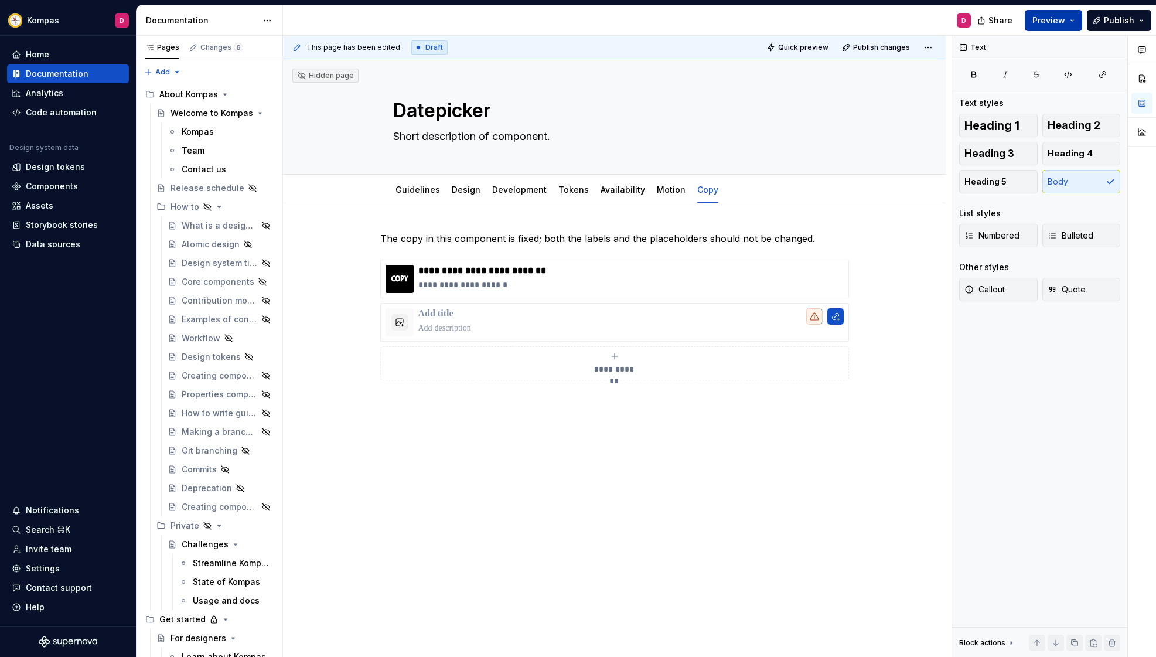
click at [1060, 26] on button "Preview" at bounding box center [1052, 20] width 57 height 21
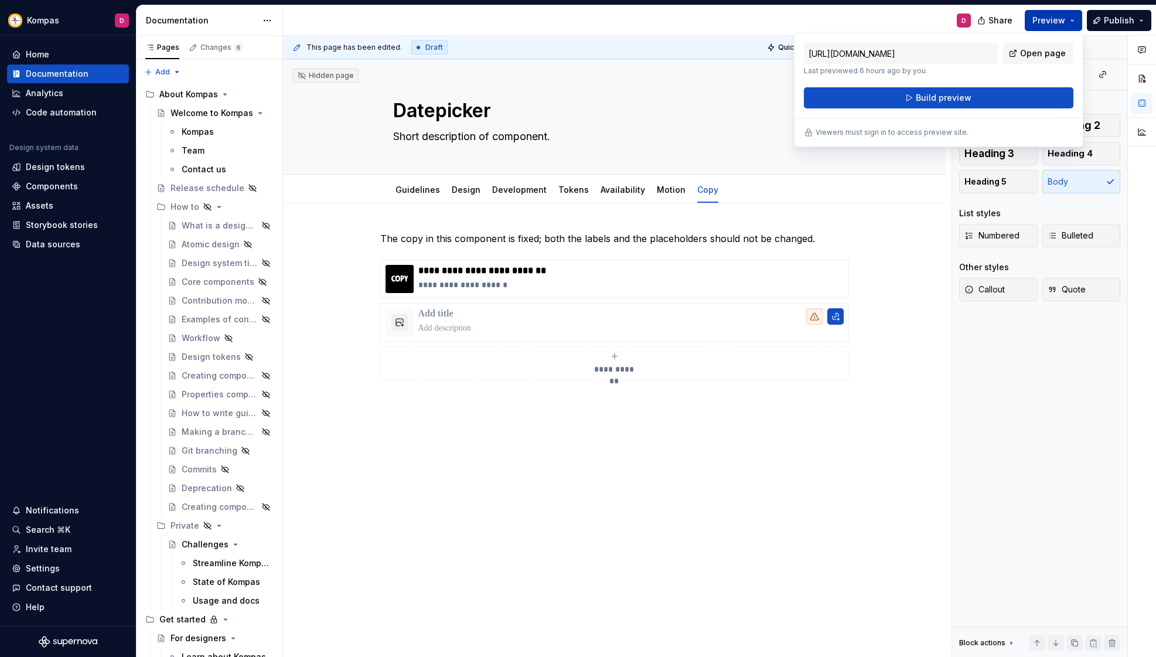
click at [1060, 26] on button "Preview" at bounding box center [1052, 20] width 57 height 21
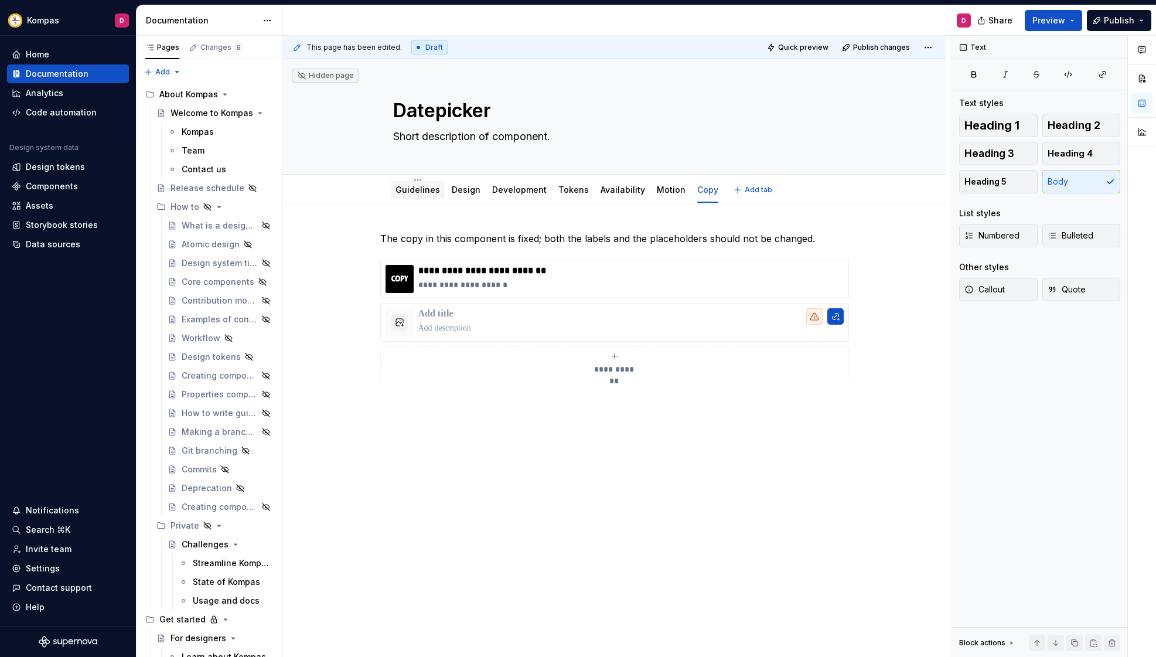
click at [415, 190] on link "Guidelines" at bounding box center [417, 190] width 45 height 10
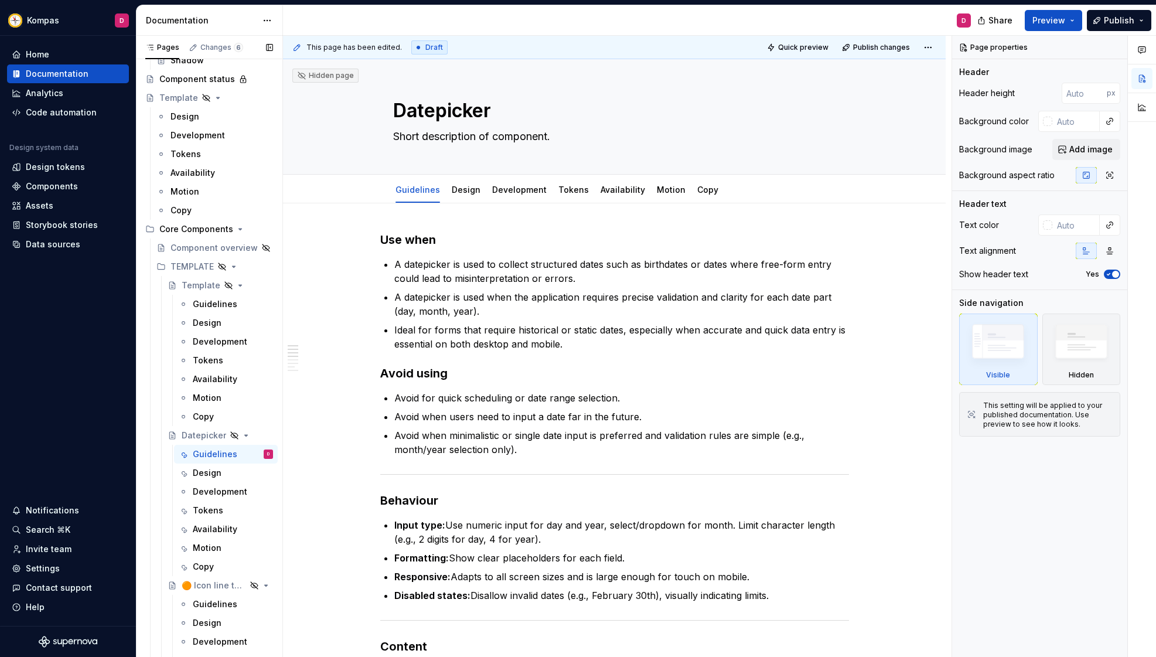
scroll to position [1804, 0]
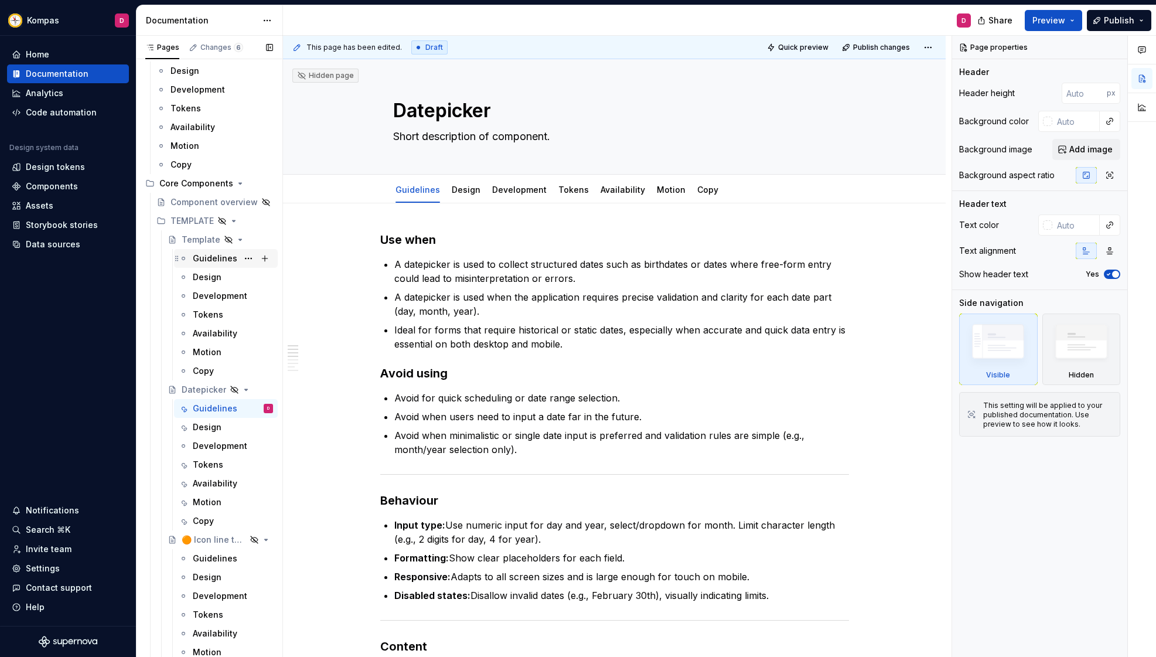
click at [203, 262] on div "Guidelines" at bounding box center [215, 258] width 45 height 12
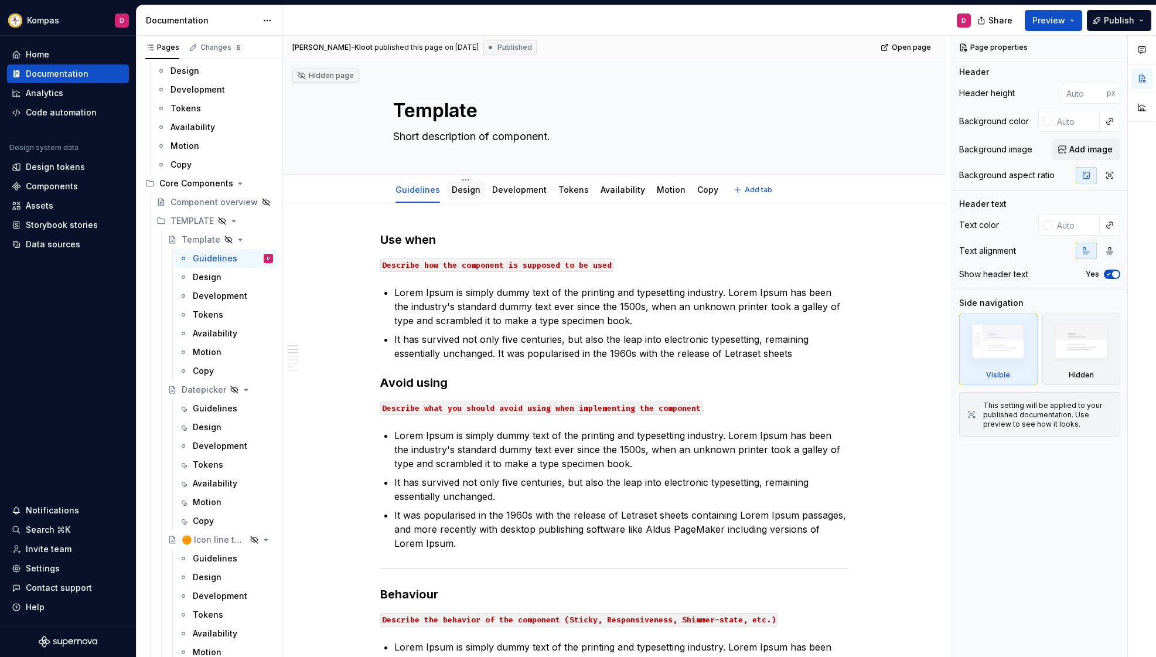
click at [467, 193] on link "Design" at bounding box center [466, 190] width 29 height 10
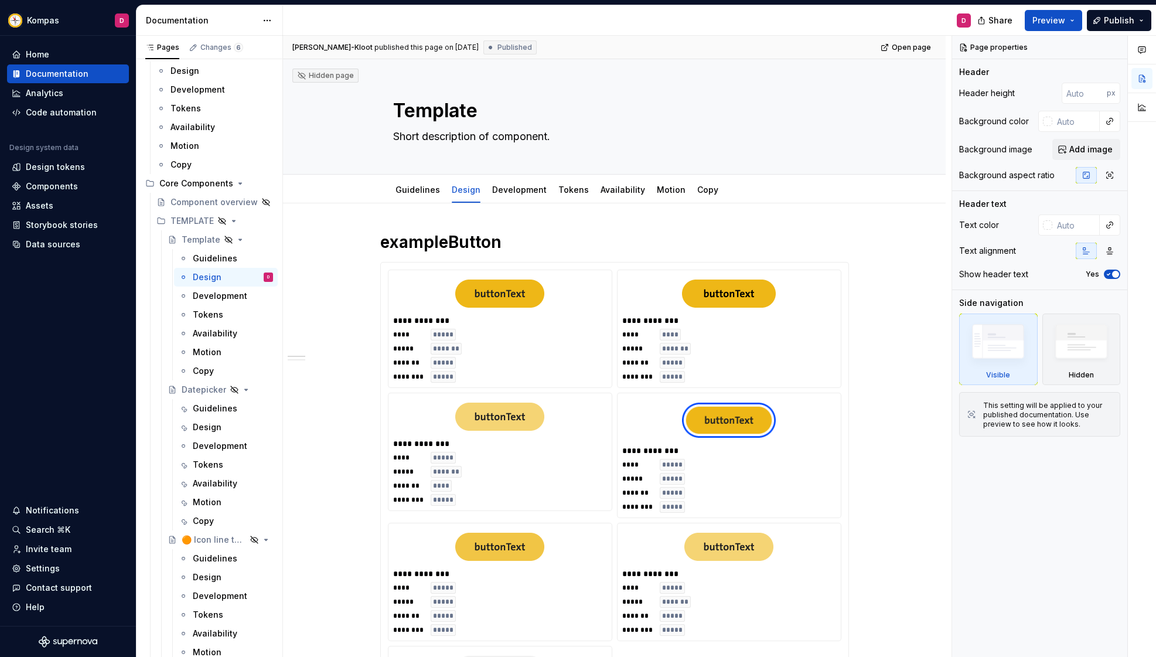
type textarea "*"
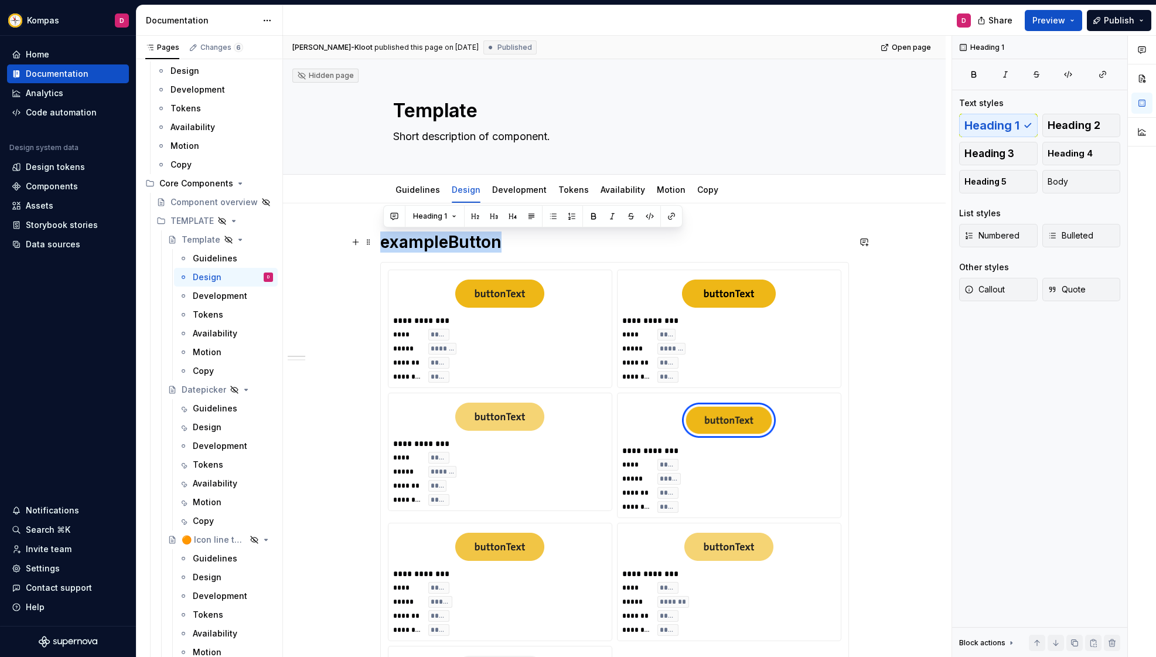
drag, startPoint x: 385, startPoint y: 244, endPoint x: 534, endPoint y: 243, distance: 148.8
click at [534, 243] on h1 "exampleButton" at bounding box center [614, 241] width 469 height 21
click at [494, 218] on button "button" at bounding box center [494, 216] width 16 height 16
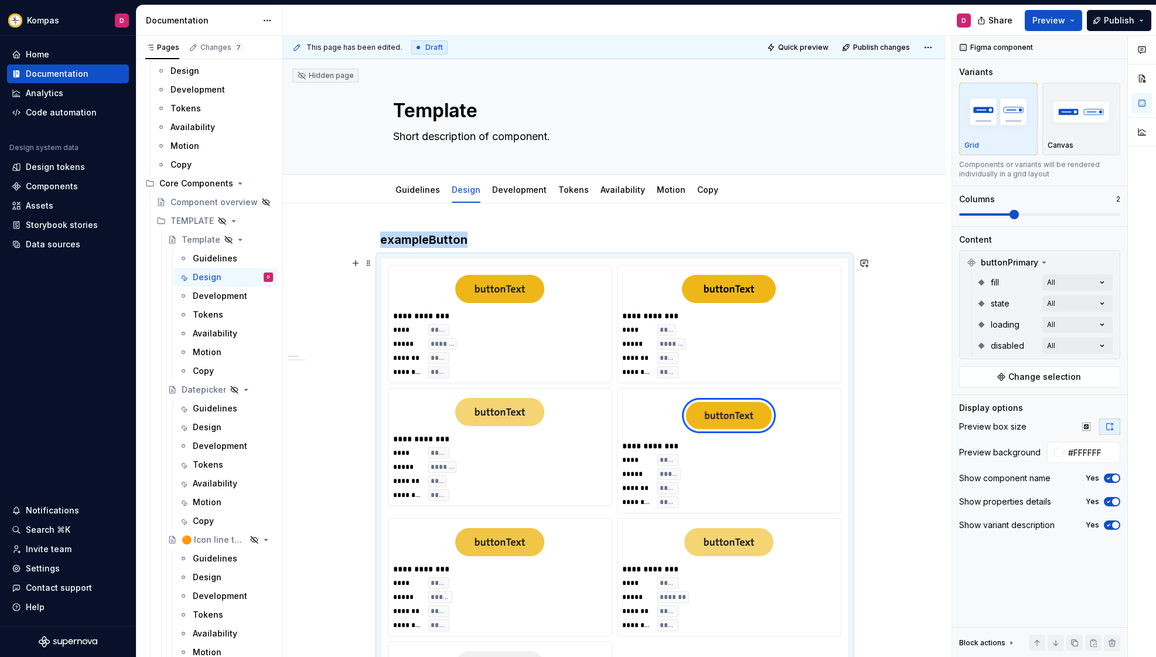
click at [530, 266] on div "**********" at bounding box center [499, 323] width 223 height 117
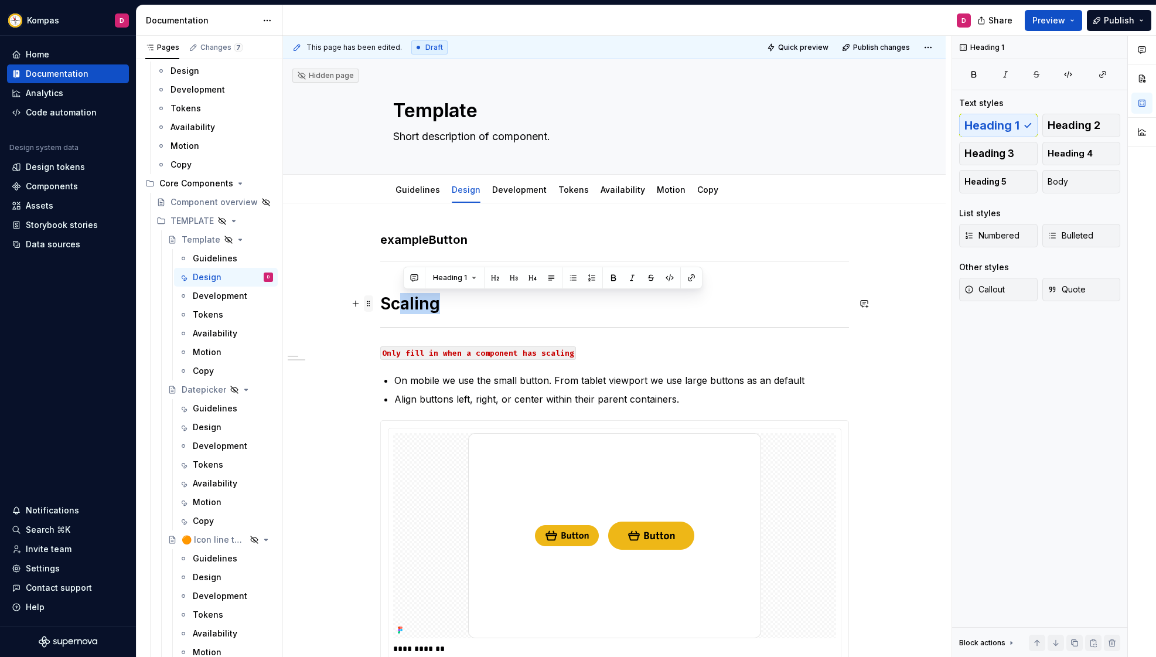
drag, startPoint x: 450, startPoint y: 300, endPoint x: 374, endPoint y: 306, distance: 76.3
click at [380, 306] on div "**********" at bounding box center [614, 464] width 469 height 466
click at [515, 278] on button "button" at bounding box center [514, 277] width 16 height 16
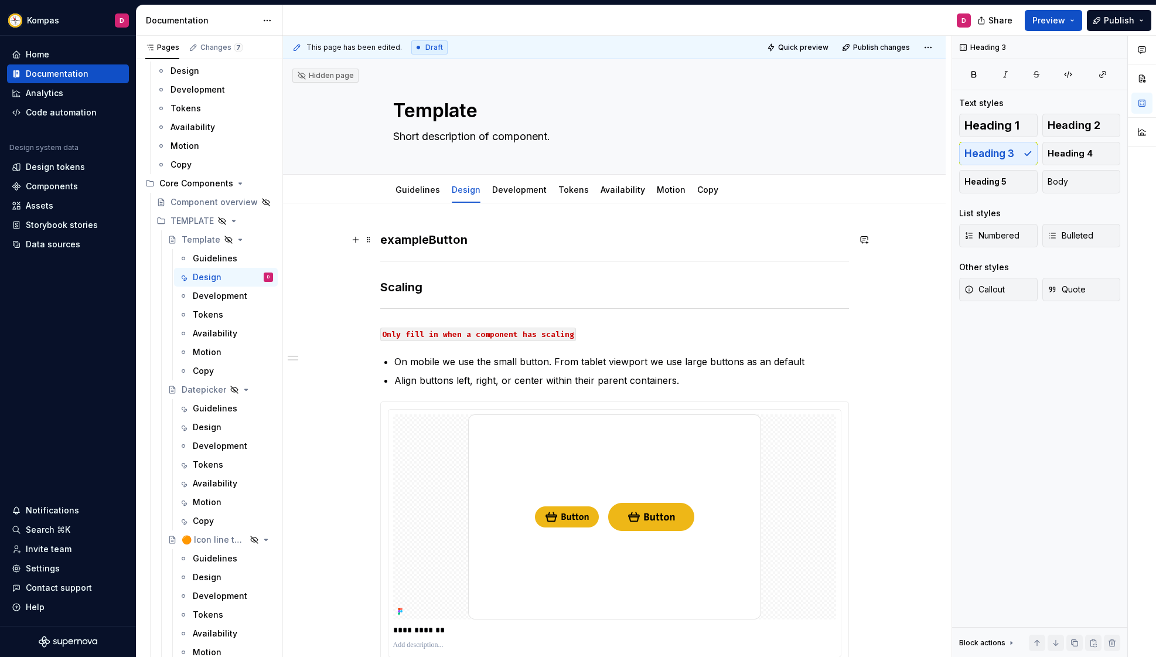
click at [466, 237] on h3 "exampleButton" at bounding box center [614, 239] width 469 height 16
drag, startPoint x: 448, startPoint y: 239, endPoint x: 375, endPoint y: 241, distance: 72.7
click at [380, 241] on div "**********" at bounding box center [614, 455] width 469 height 448
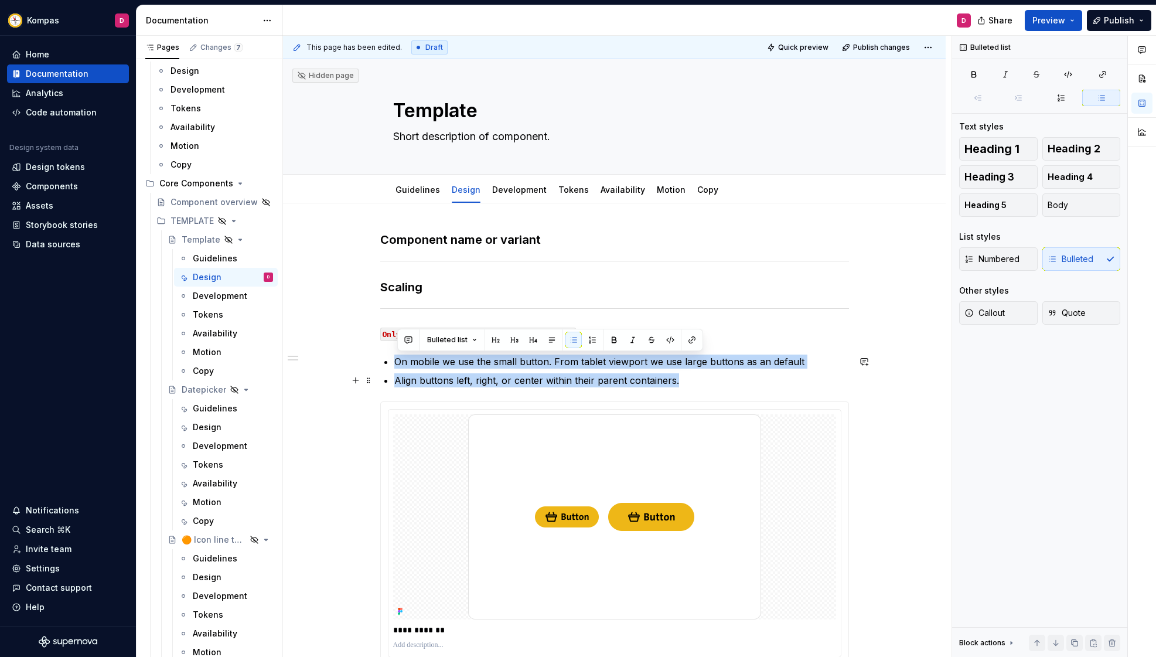
drag, startPoint x: 398, startPoint y: 361, endPoint x: 722, endPoint y: 380, distance: 323.9
click at [722, 380] on ul "On mobile we use the small button. From tablet viewport we use large buttons as…" at bounding box center [621, 370] width 455 height 33
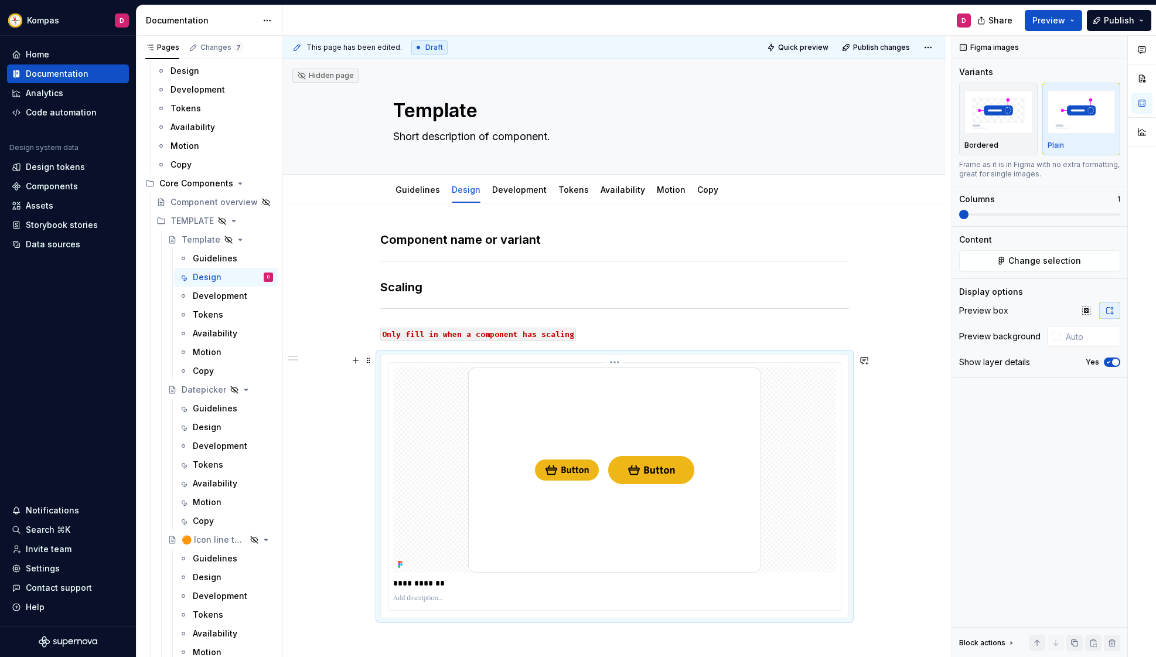
click at [684, 358] on div "**********" at bounding box center [614, 486] width 467 height 262
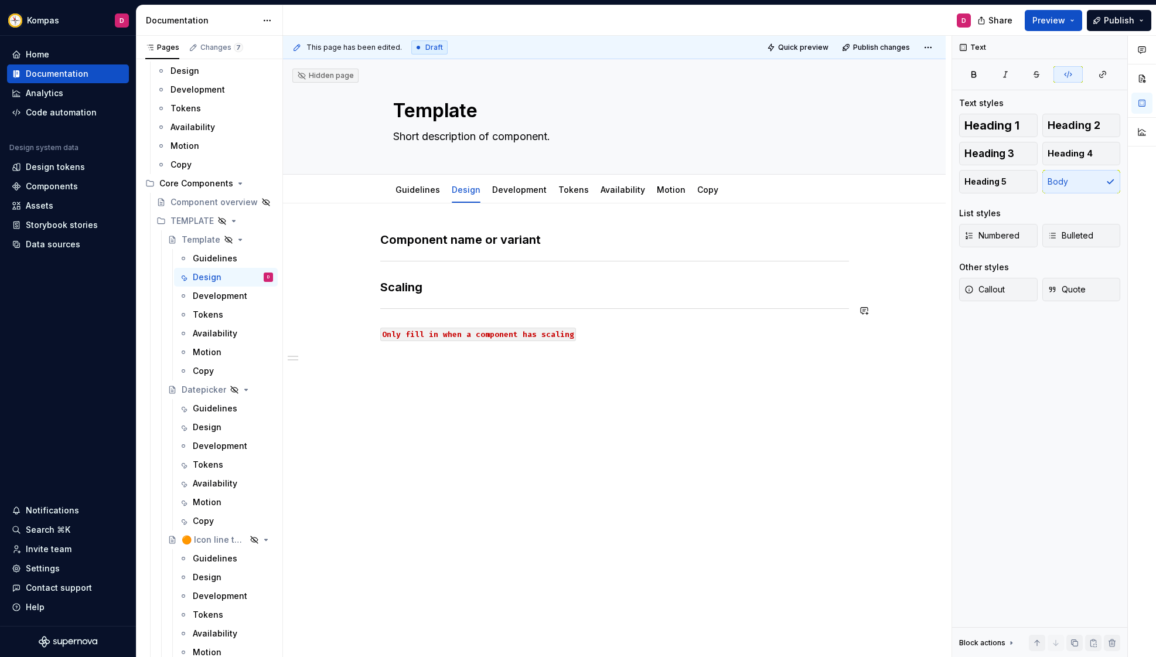
click at [473, 312] on div "Component name or variant Scaling Only fill in when a component has scaling" at bounding box center [614, 285] width 469 height 109
click at [565, 237] on h3 "Component name or variant" at bounding box center [614, 239] width 469 height 16
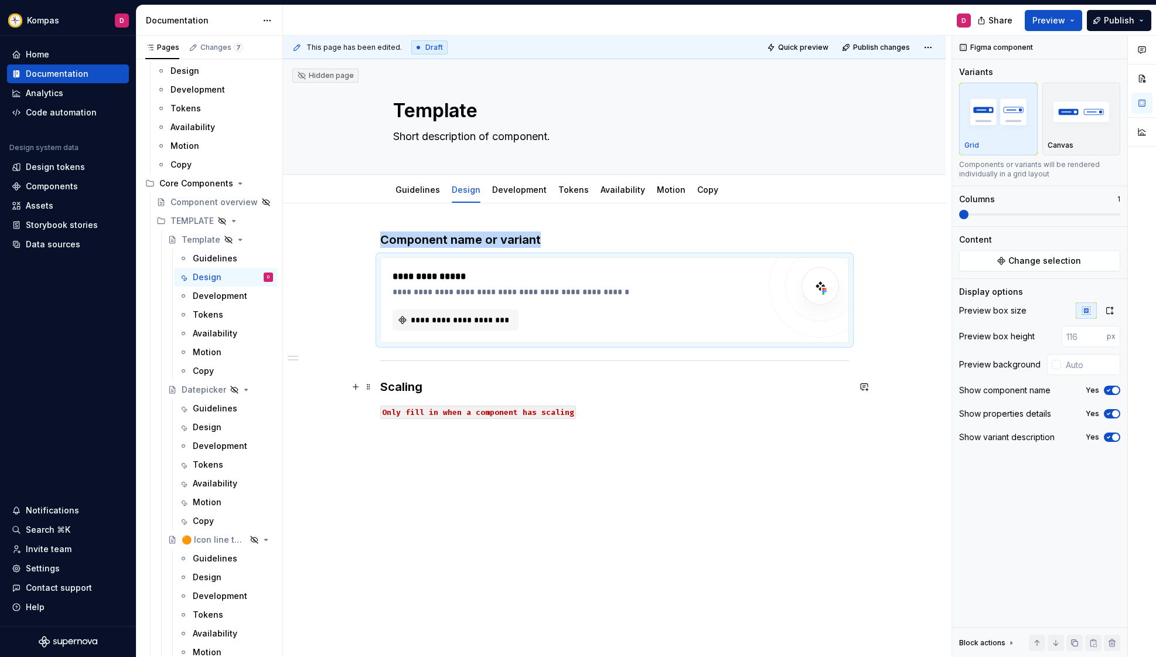
click at [445, 387] on h3 "Scaling" at bounding box center [614, 386] width 469 height 16
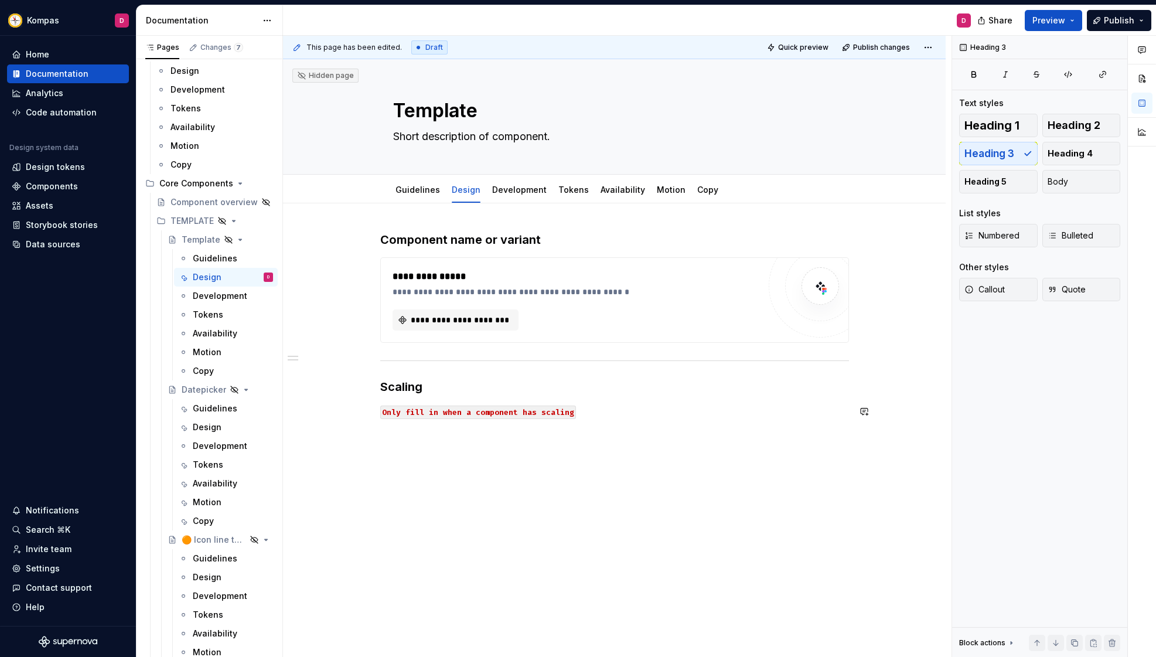
click at [599, 408] on p "Only fill in when a component has scaling" at bounding box center [614, 411] width 469 height 14
click at [358, 436] on button "button" at bounding box center [355, 432] width 16 height 16
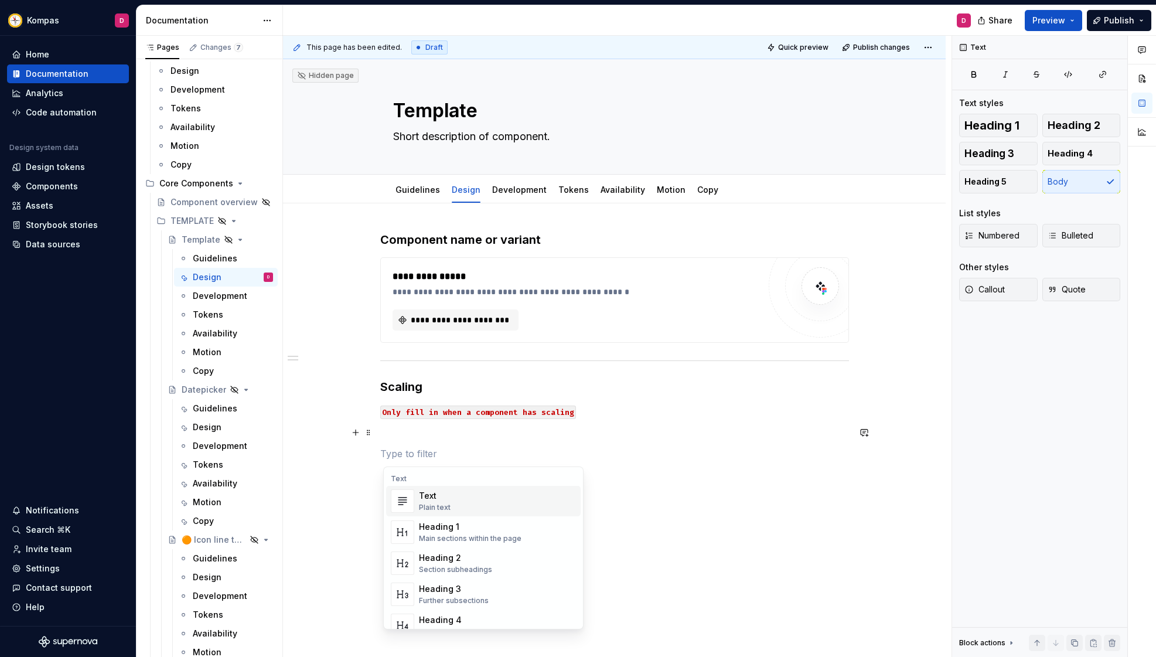
click at [404, 436] on p at bounding box center [614, 432] width 469 height 14
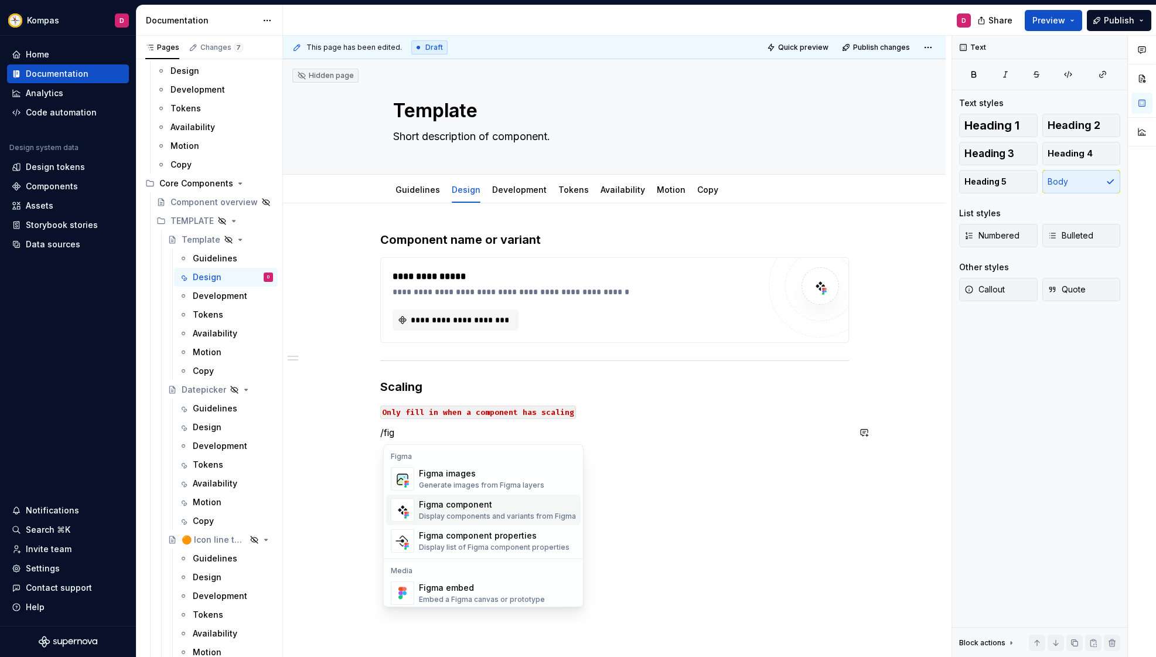
click at [452, 505] on div "Figma component" at bounding box center [497, 504] width 157 height 12
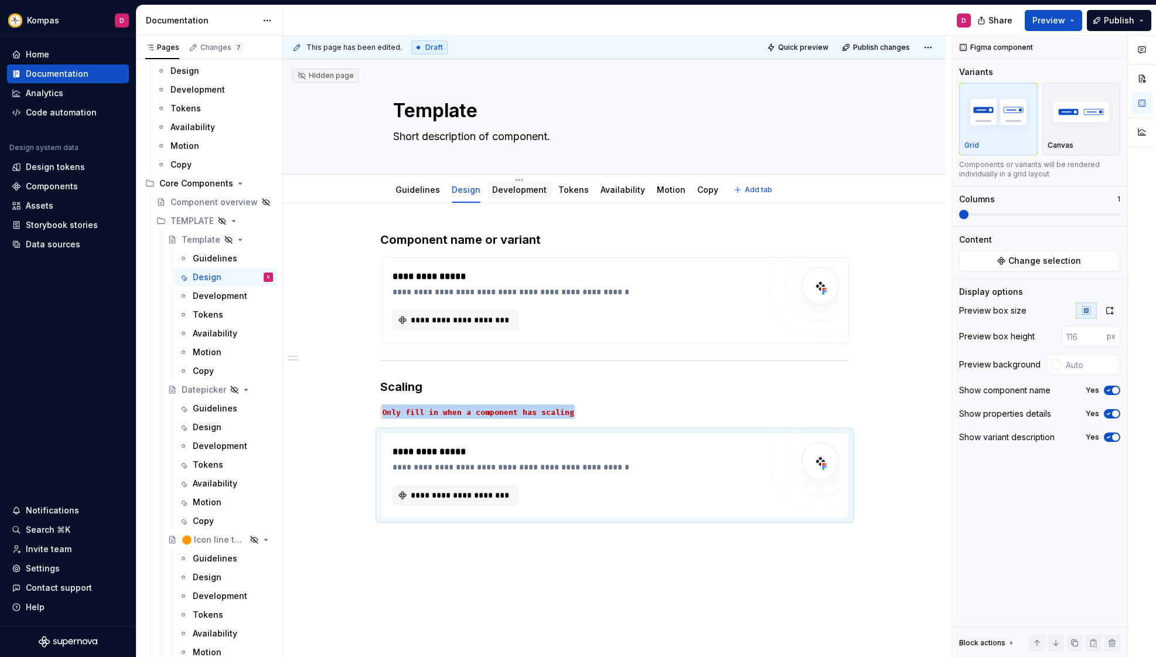
click at [522, 192] on link "Development" at bounding box center [519, 190] width 54 height 10
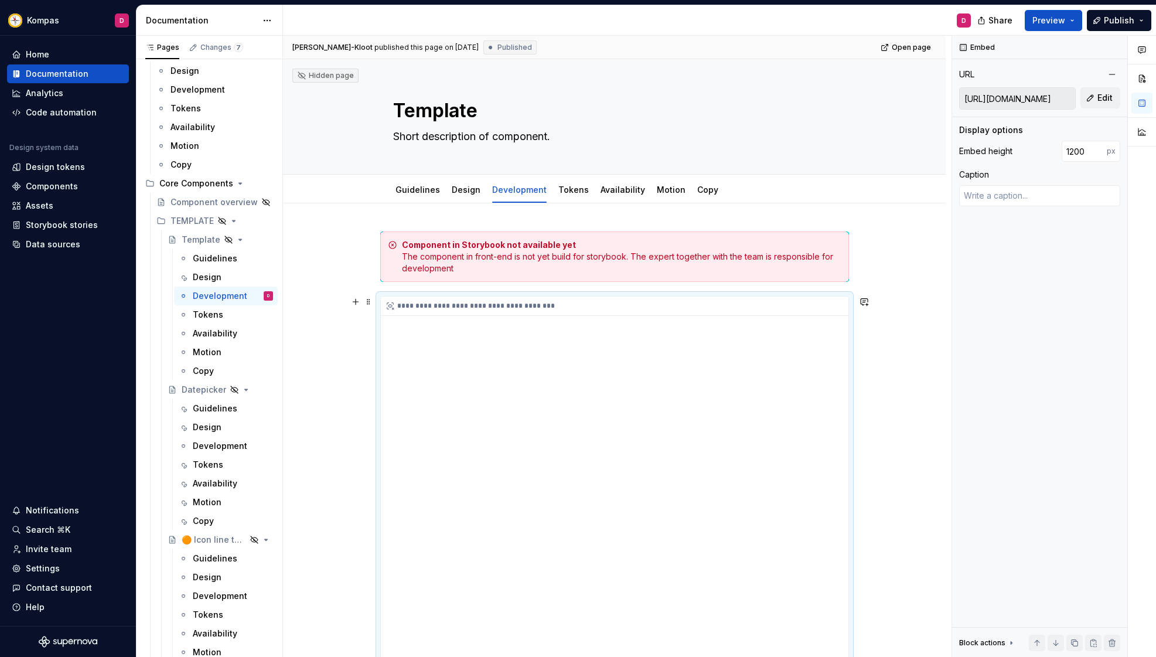
click at [463, 302] on div "**********" at bounding box center [614, 305] width 467 height 19
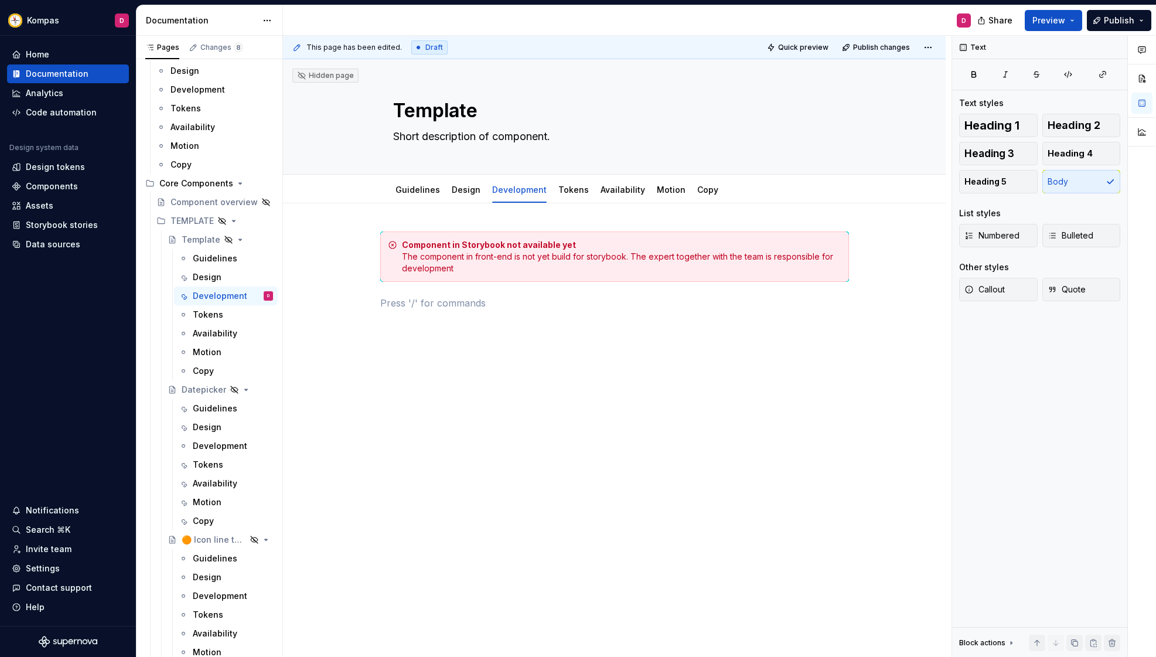
type textarea "*"
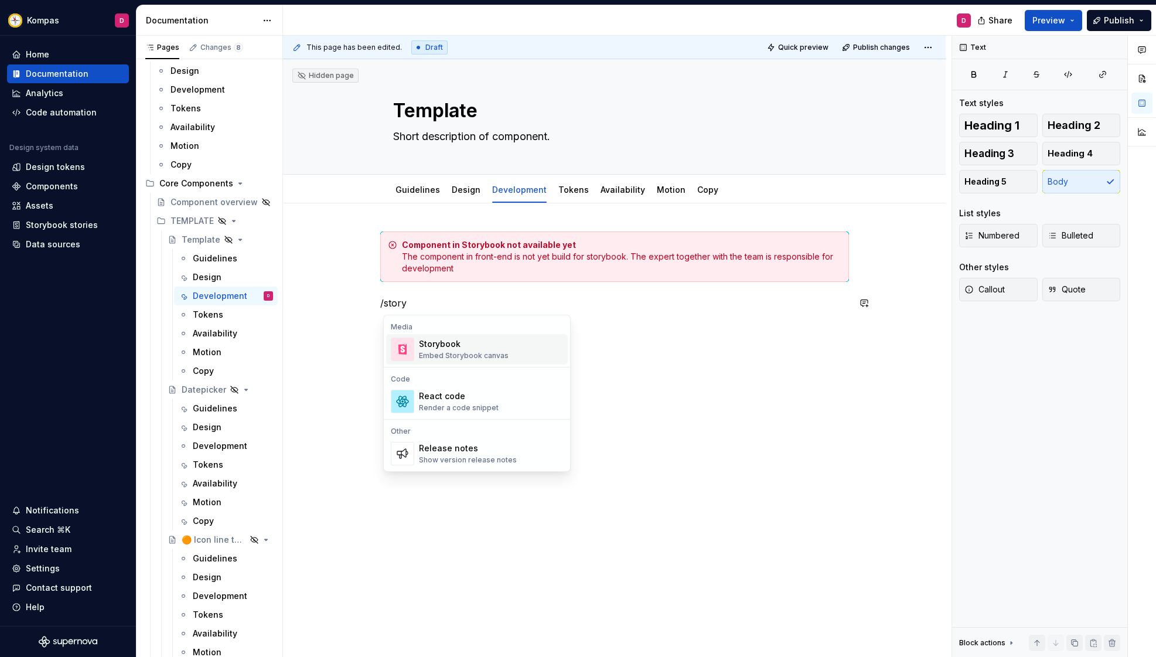
click at [454, 342] on div "Storybook" at bounding box center [464, 344] width 90 height 12
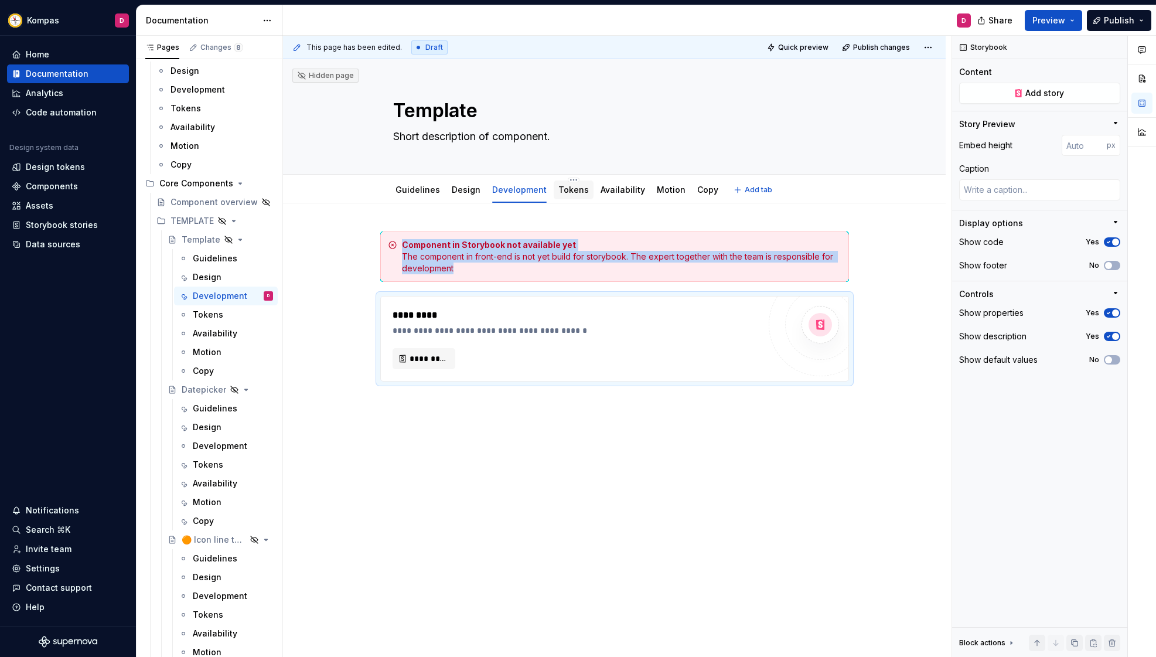
click at [562, 191] on link "Tokens" at bounding box center [573, 190] width 30 height 10
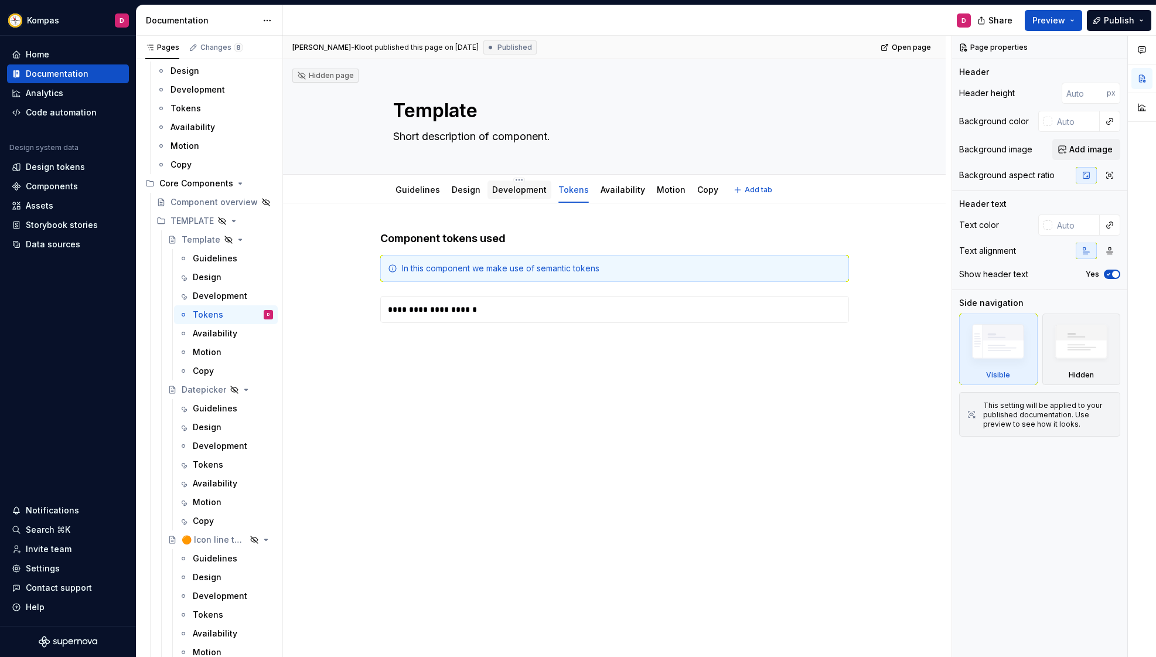
click at [531, 192] on link "Development" at bounding box center [519, 190] width 54 height 10
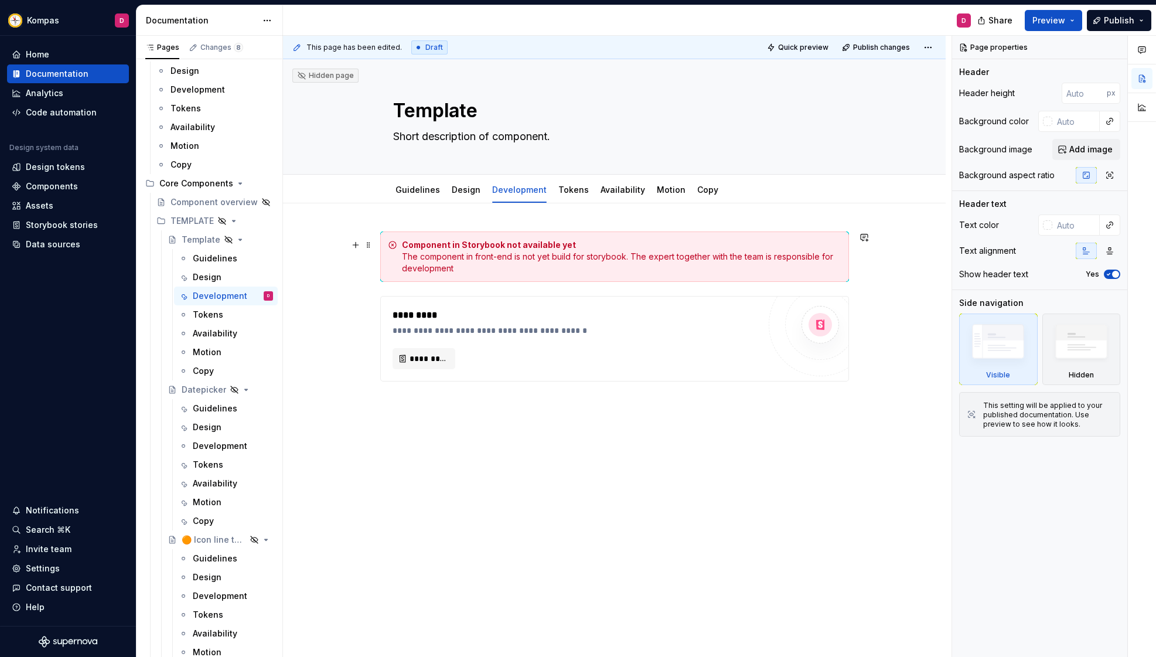
click at [528, 237] on div "Component in Storybook not available yet The component in front-end is not yet …" at bounding box center [614, 256] width 469 height 50
click at [372, 248] on span at bounding box center [368, 245] width 9 height 16
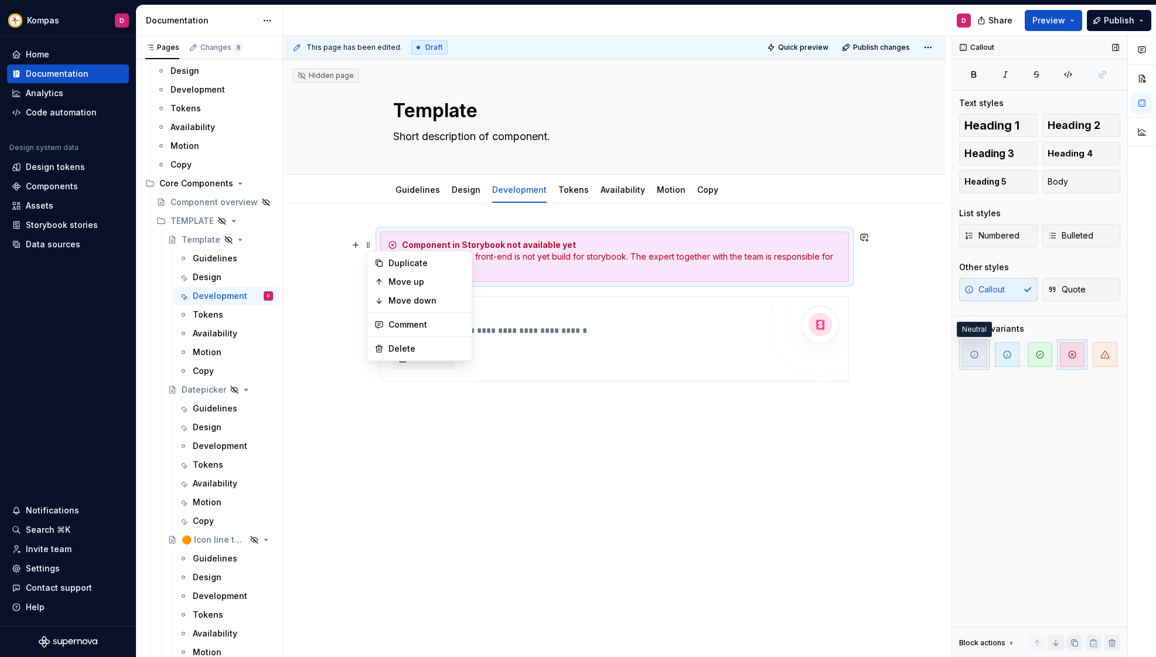
click at [969, 351] on icon "button" at bounding box center [973, 354] width 9 height 9
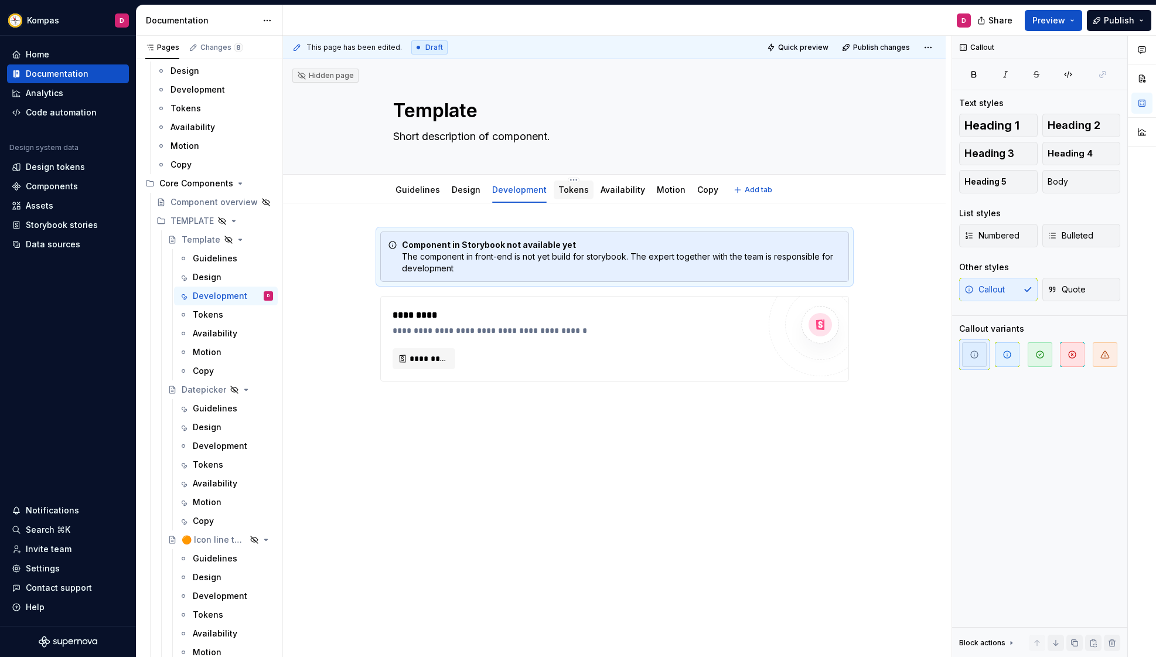
click at [578, 189] on link "Tokens" at bounding box center [573, 190] width 30 height 10
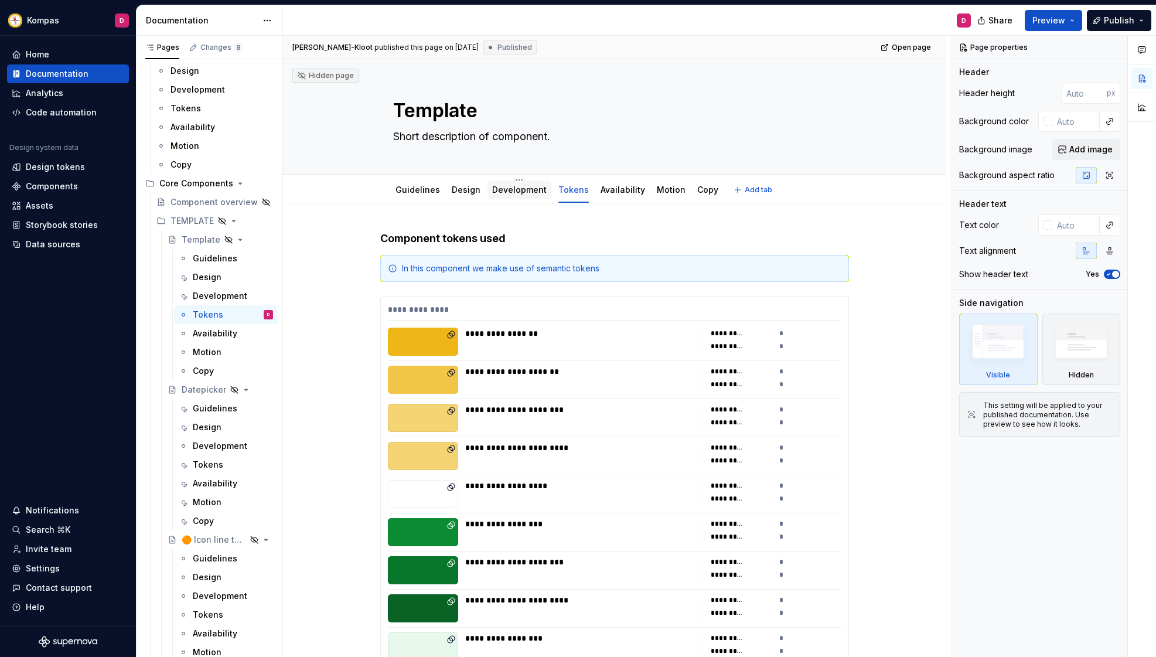
click at [514, 187] on link "Development" at bounding box center [519, 190] width 54 height 10
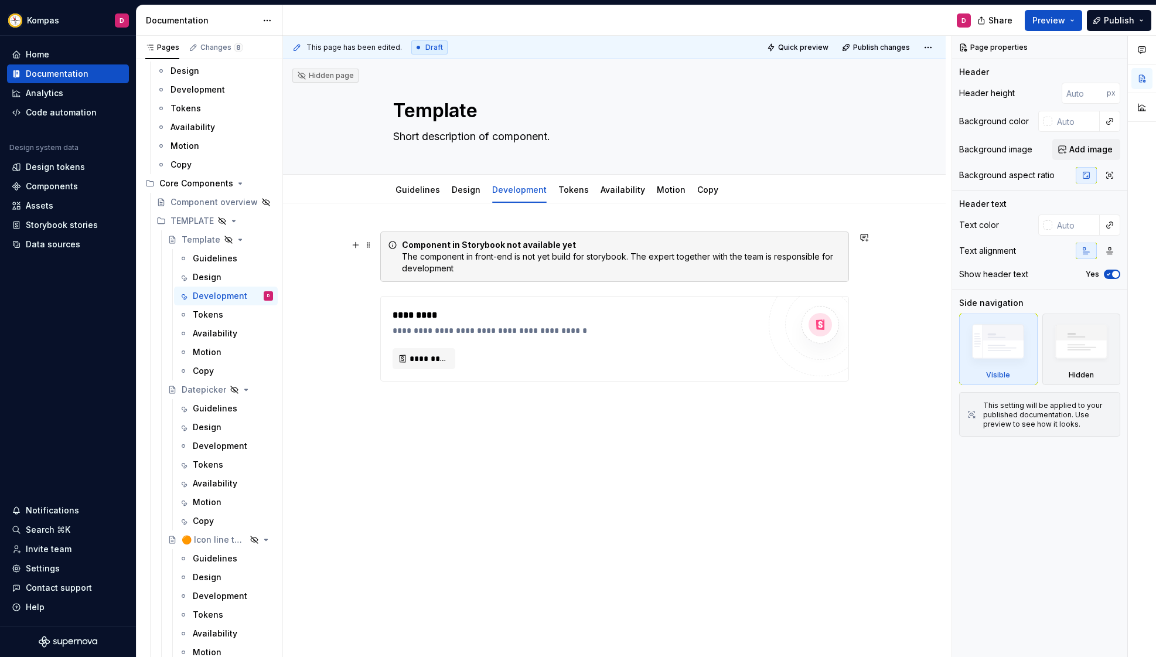
click at [407, 234] on div "Component in Storybook not available yet The component in front-end is not yet …" at bounding box center [614, 256] width 469 height 50
click at [371, 247] on span at bounding box center [368, 245] width 9 height 16
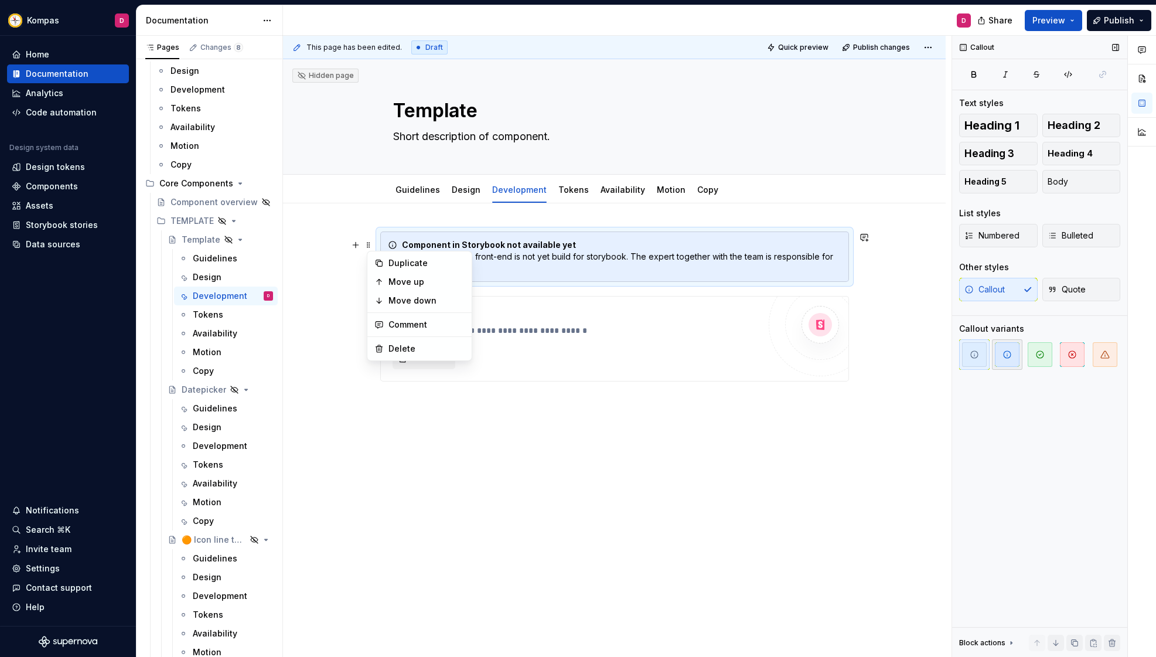
click at [1020, 358] on button "button" at bounding box center [1007, 354] width 30 height 30
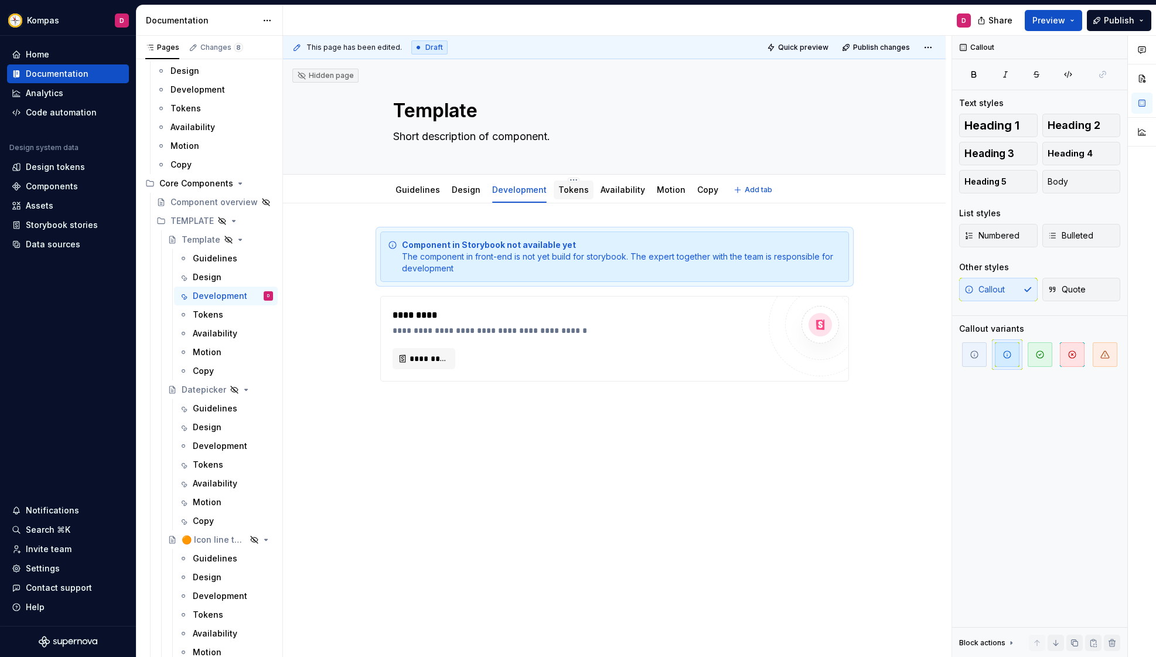
click at [571, 189] on link "Tokens" at bounding box center [573, 190] width 30 height 10
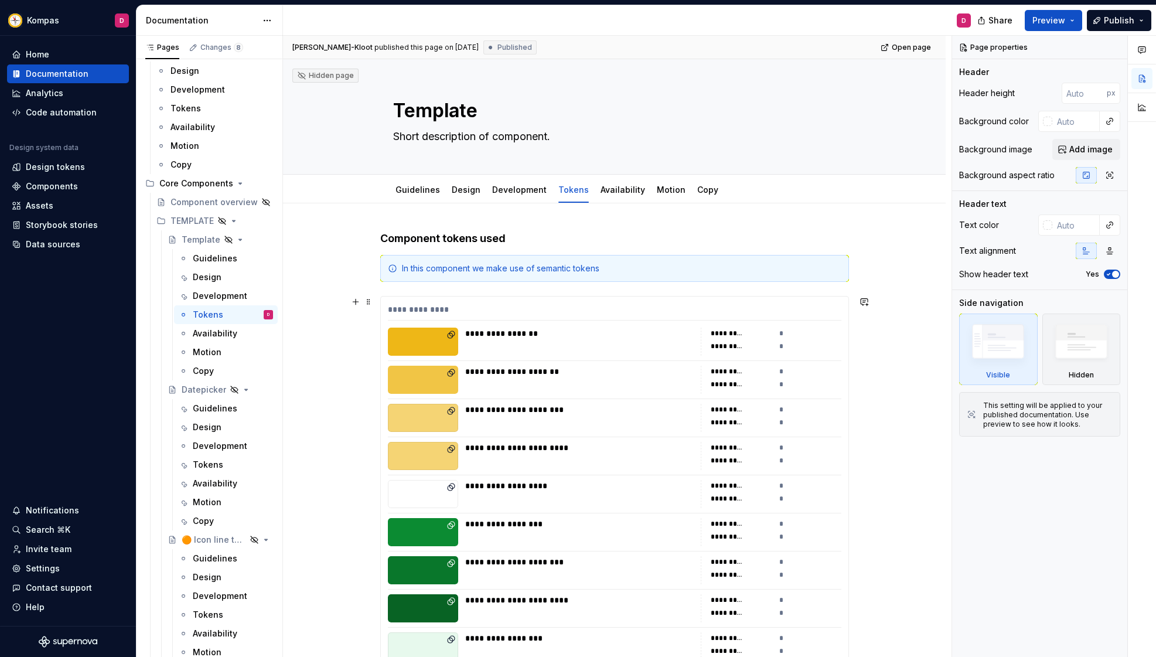
click at [459, 306] on div "**********" at bounding box center [614, 311] width 453 height 17
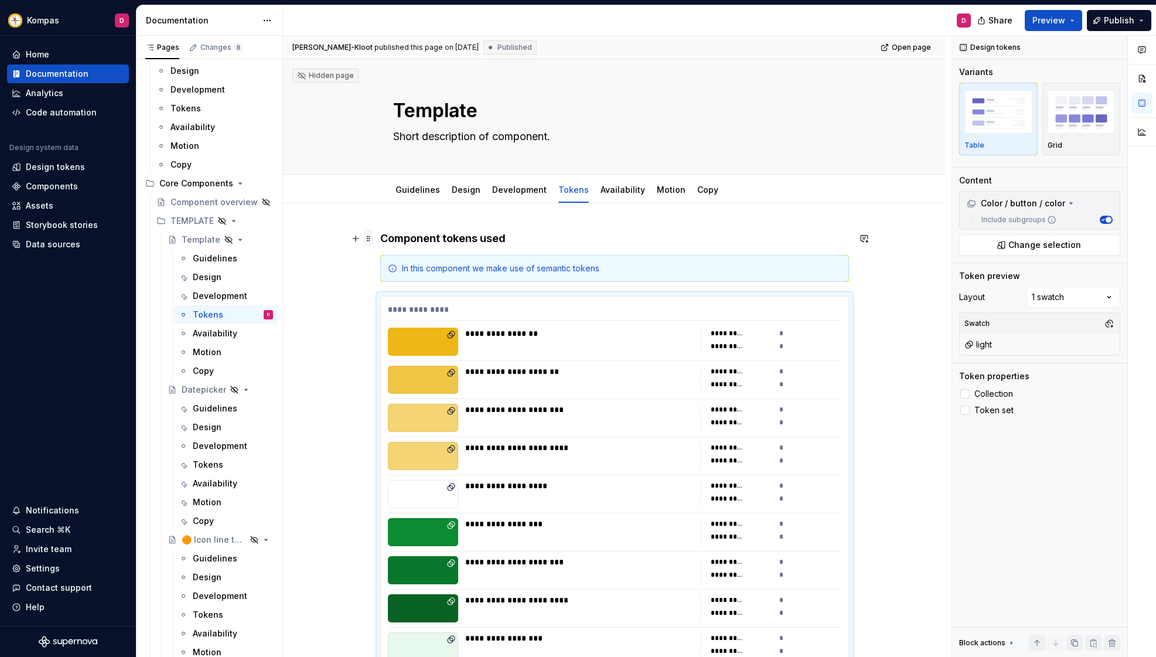
click at [373, 239] on span at bounding box center [368, 238] width 9 height 16
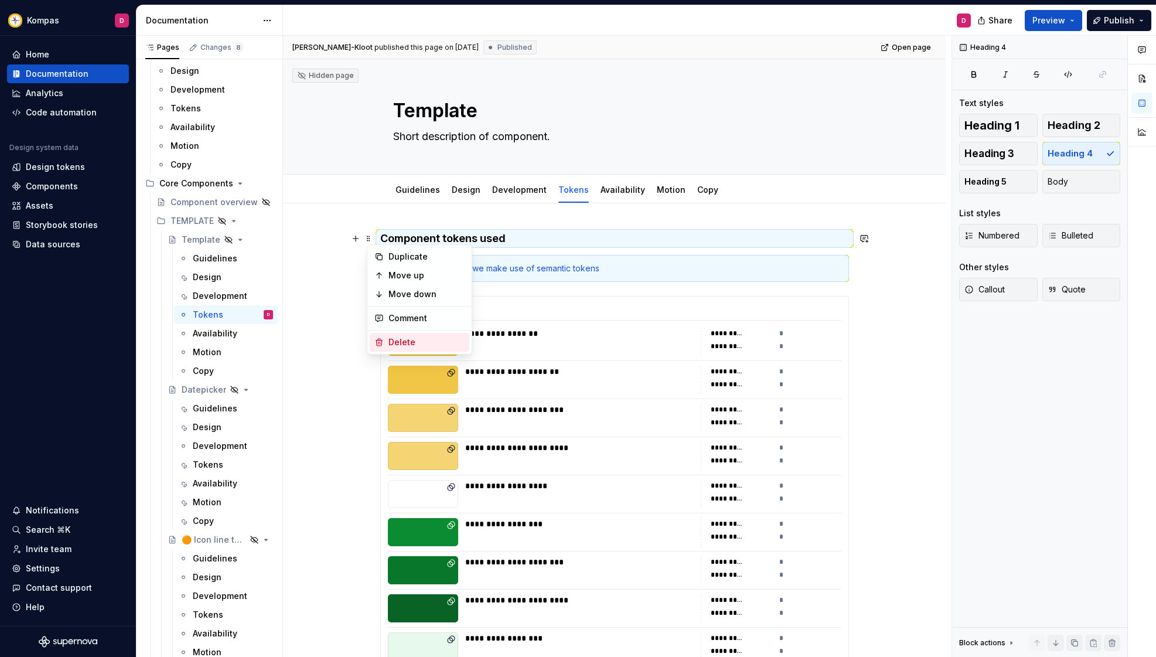
click at [405, 338] on div "Delete" at bounding box center [426, 342] width 76 height 12
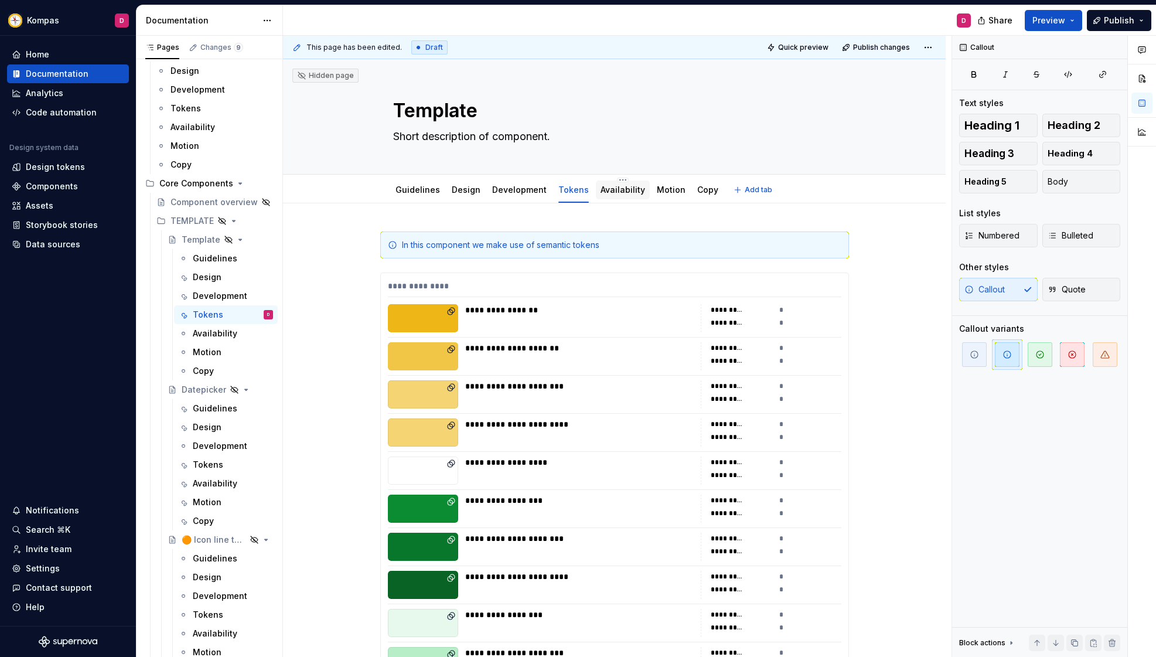
click at [600, 191] on link "Availability" at bounding box center [622, 190] width 45 height 10
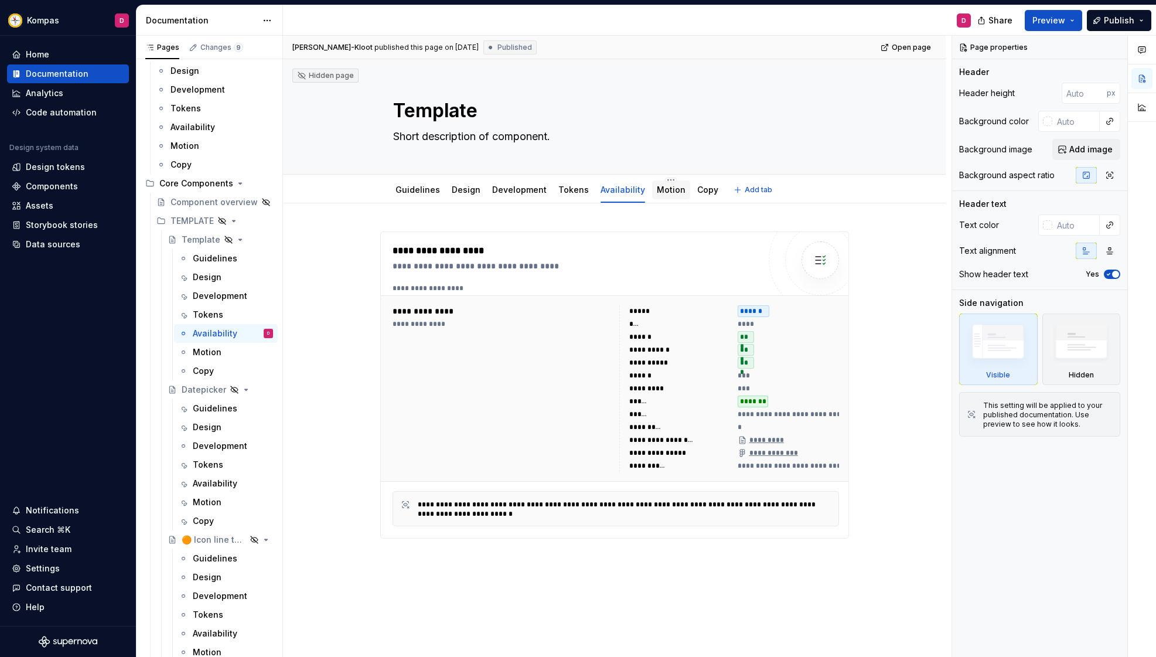
click at [657, 188] on link "Motion" at bounding box center [671, 190] width 29 height 10
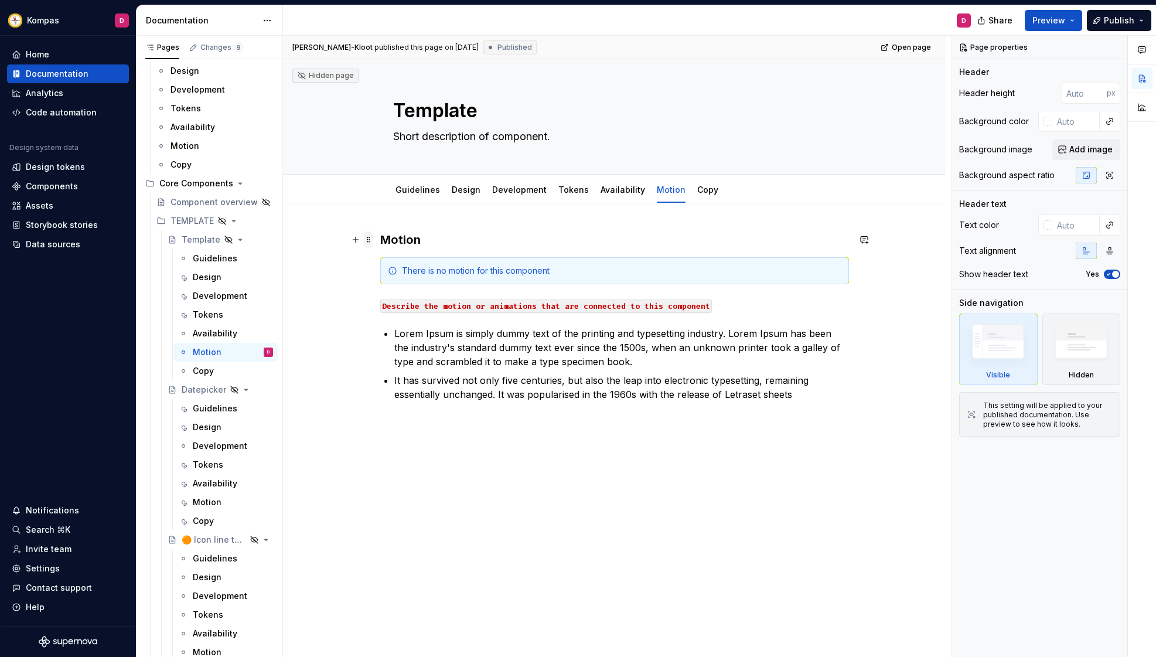
click at [371, 241] on span at bounding box center [368, 239] width 9 height 16
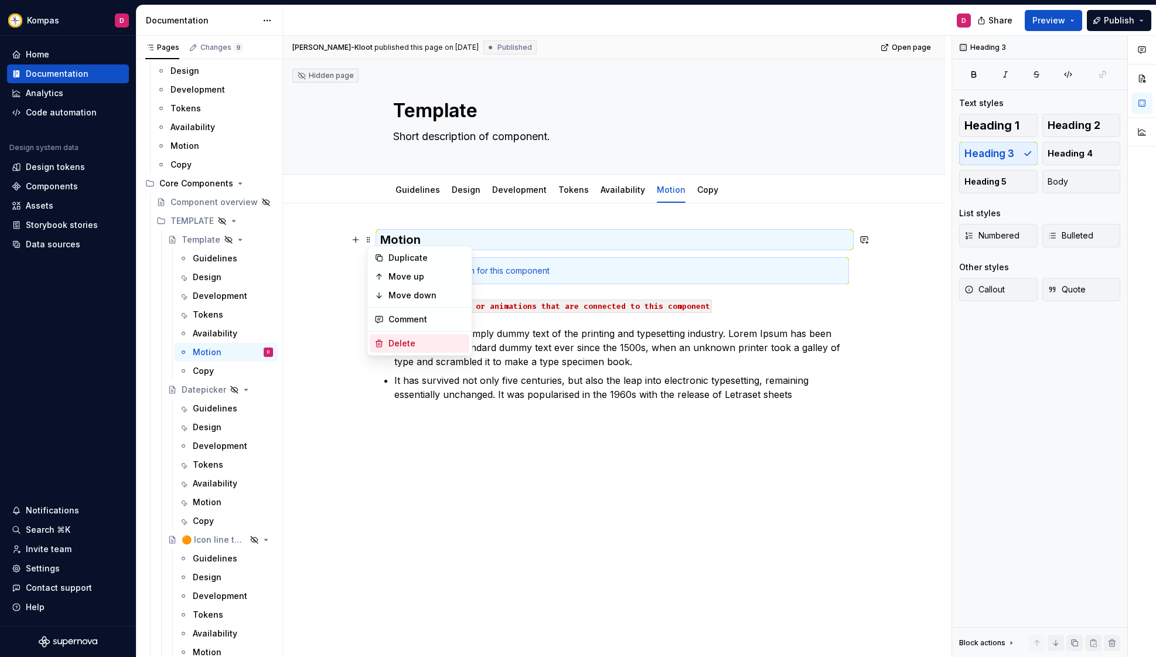
click at [408, 339] on div "Delete" at bounding box center [426, 343] width 76 height 12
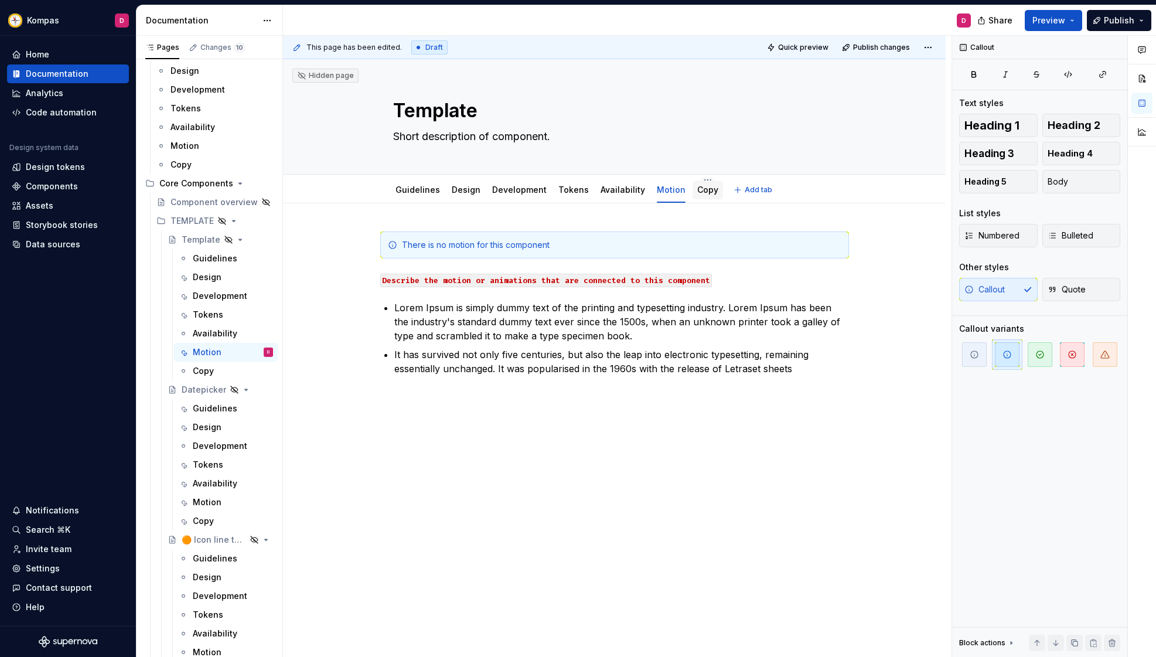
click at [700, 191] on link "Copy" at bounding box center [707, 190] width 21 height 10
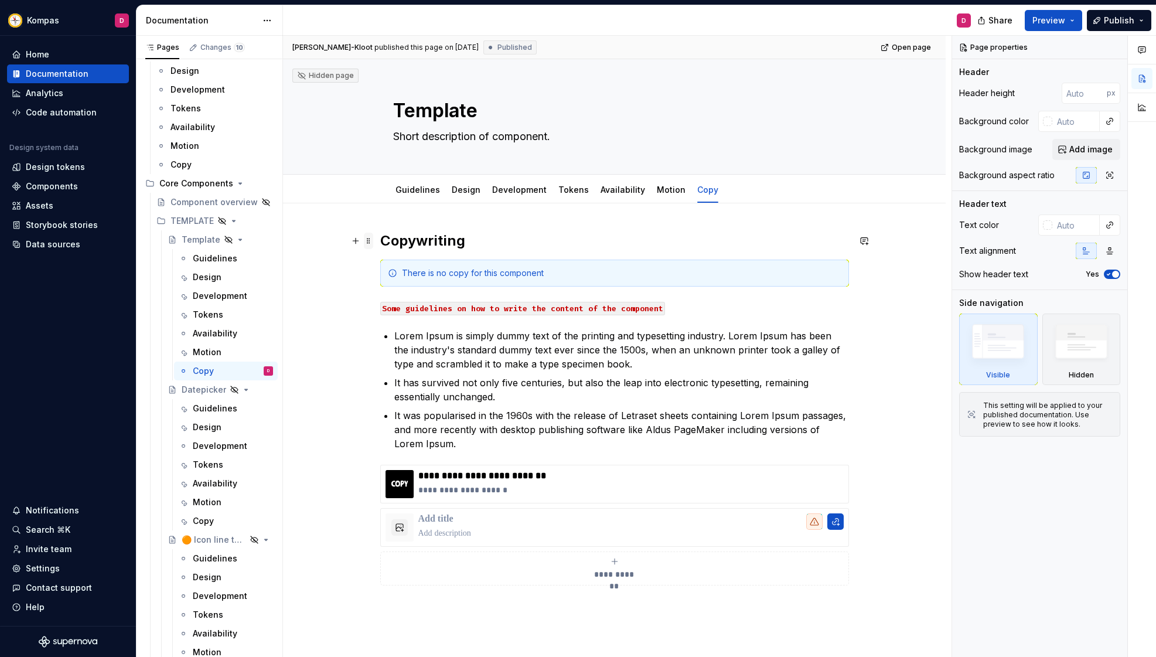
click at [371, 244] on span at bounding box center [368, 241] width 9 height 16
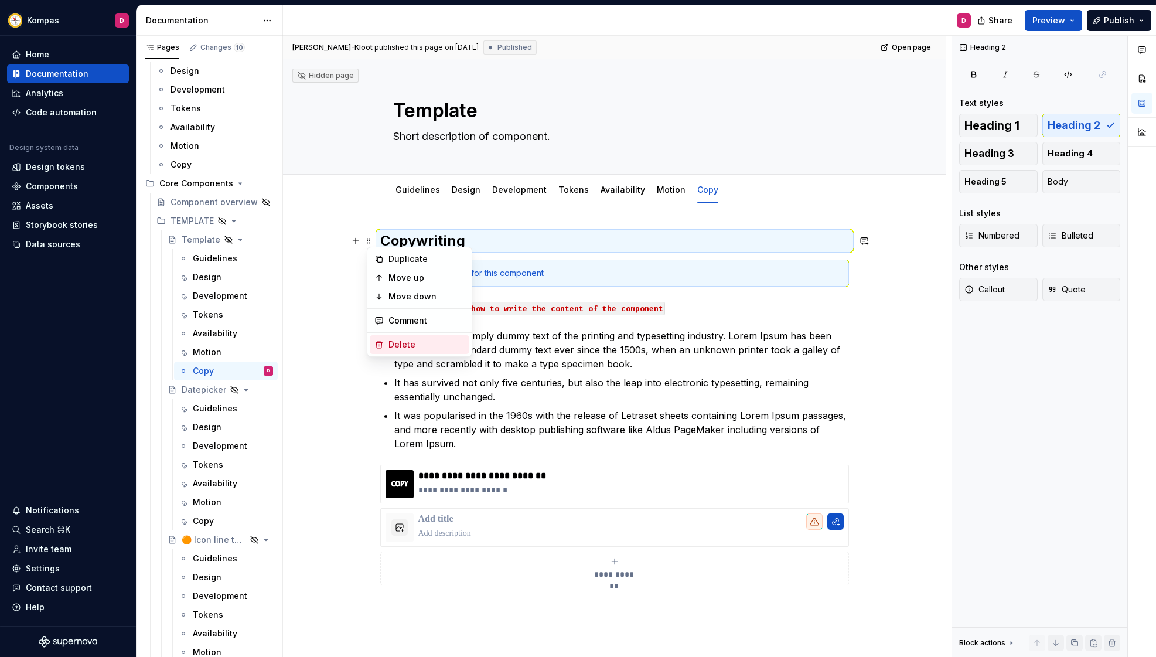
click at [423, 346] on div "Delete" at bounding box center [426, 345] width 76 height 12
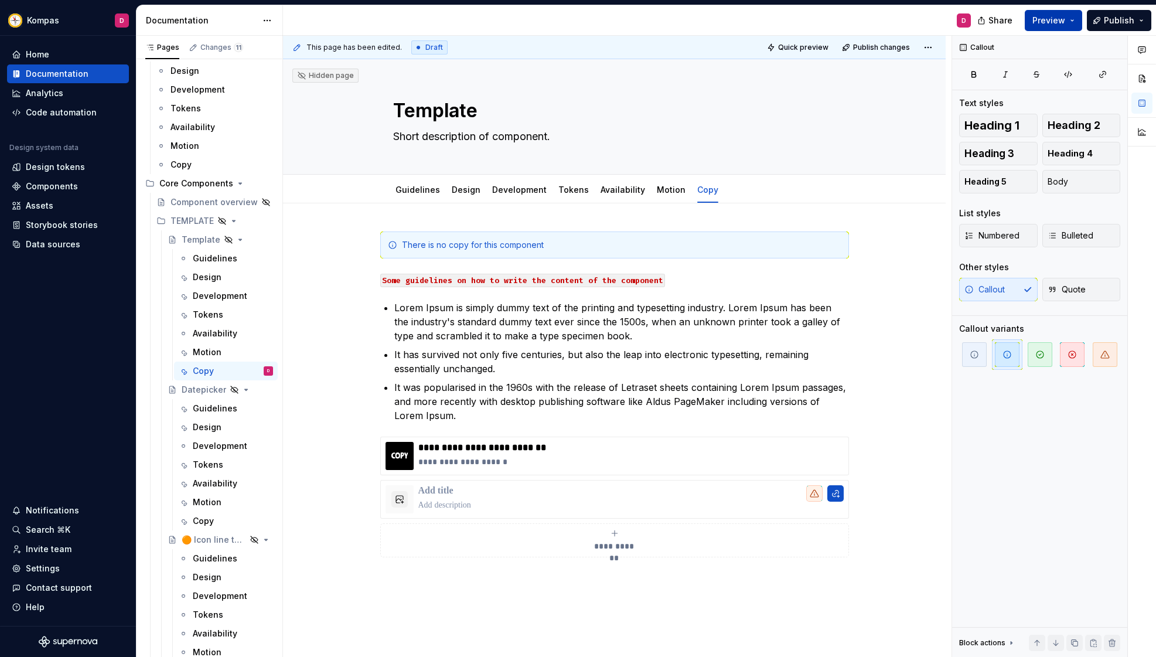
click at [1038, 28] on button "Preview" at bounding box center [1052, 20] width 57 height 21
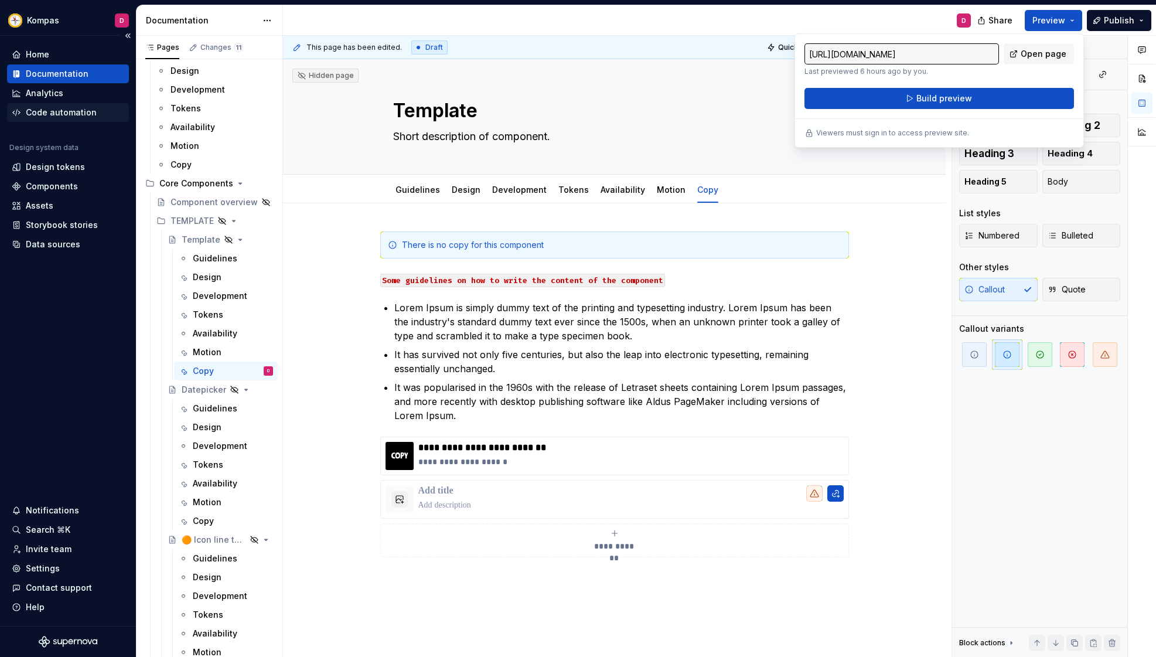
type textarea "*"
click at [44, 54] on div "Home" at bounding box center [37, 55] width 23 height 12
